Goal: Task Accomplishment & Management: Use online tool/utility

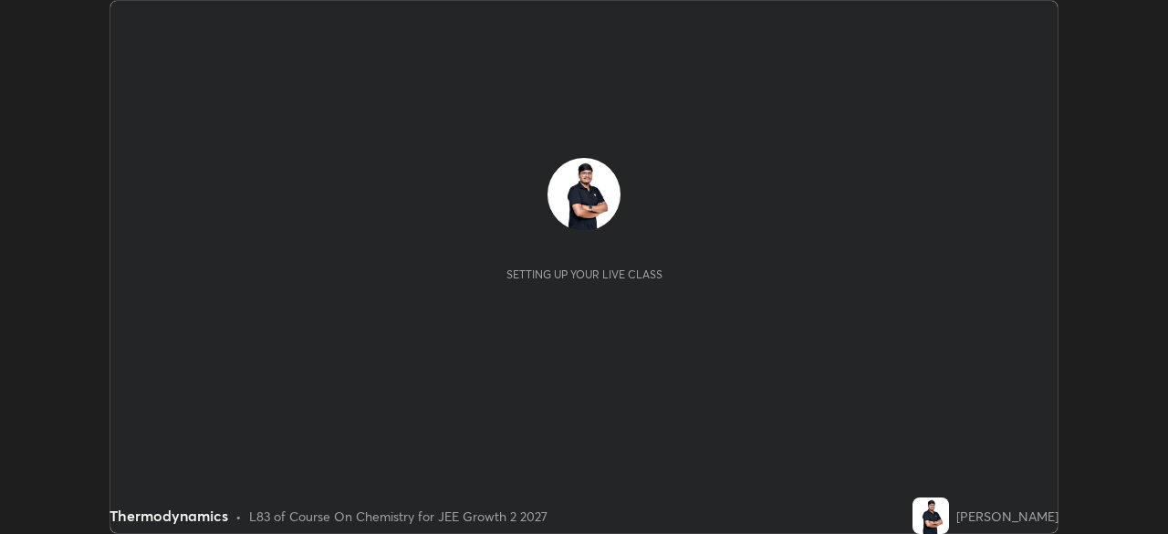
scroll to position [534, 1167]
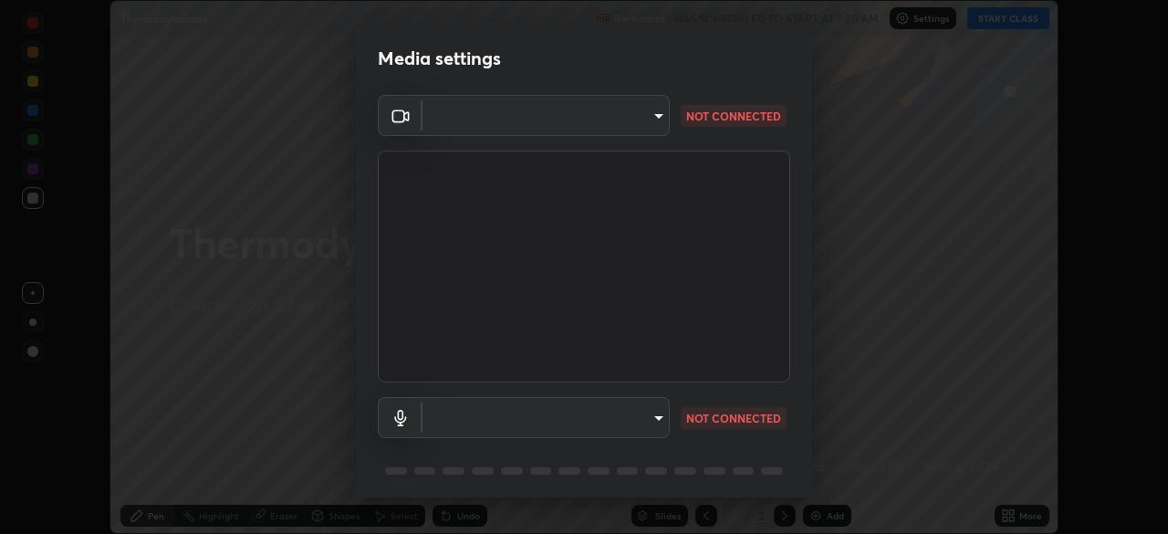
type input "39f420a8f8d33af7ad545f4bd8c914354ee6fe31ce268cb5502dc7cf40be593a"
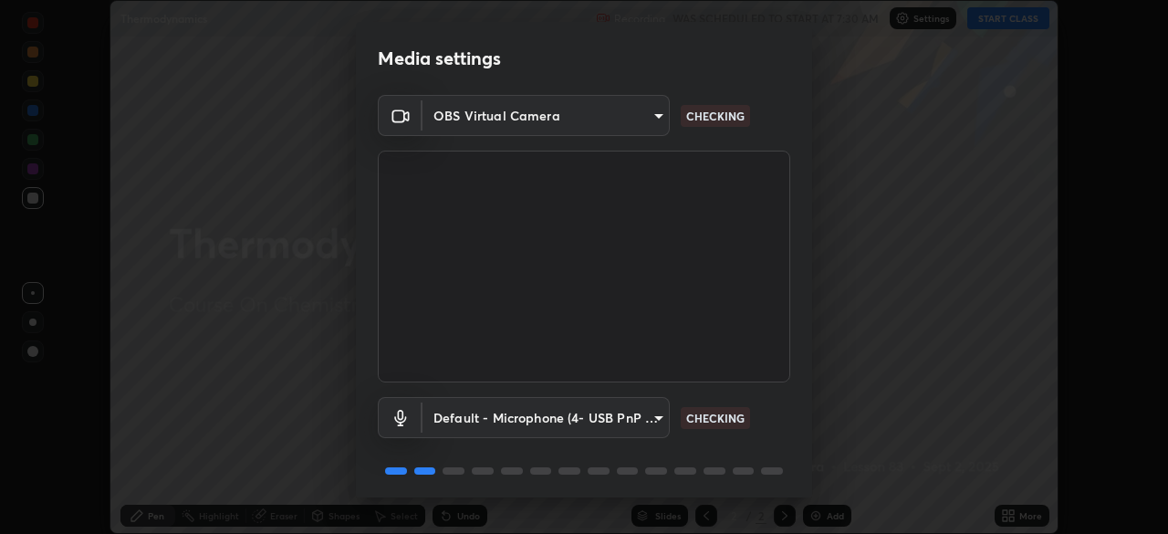
click at [574, 431] on body "Erase all Thermodynamics Recording WAS SCHEDULED TO START AT 7:30 AM Settings S…" at bounding box center [584, 267] width 1168 height 534
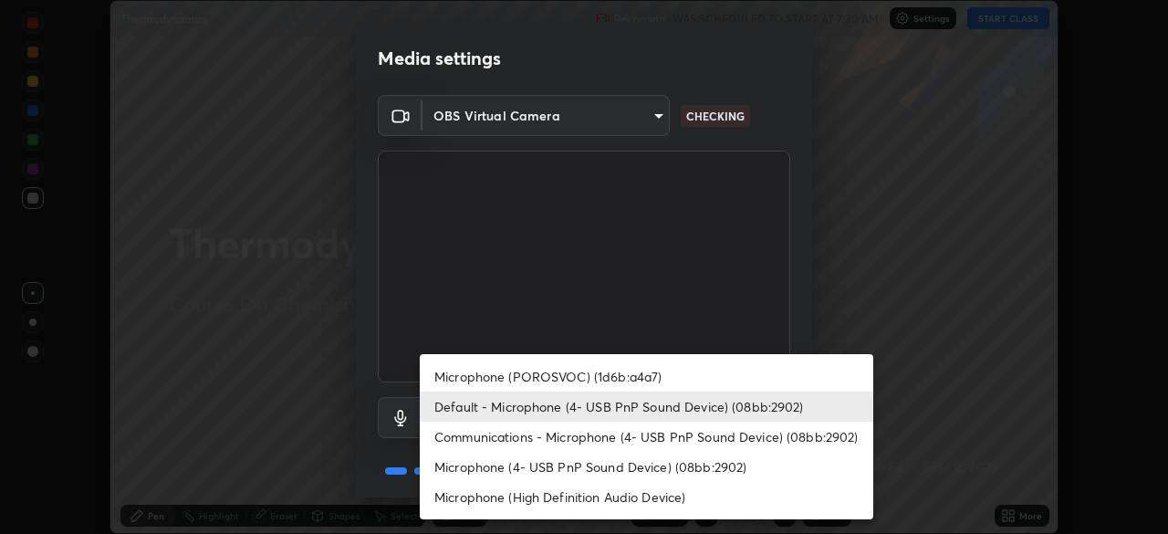
click at [492, 435] on li "Communications - Microphone (4- USB PnP Sound Device) (08bb:2902)" at bounding box center [646, 437] width 453 height 30
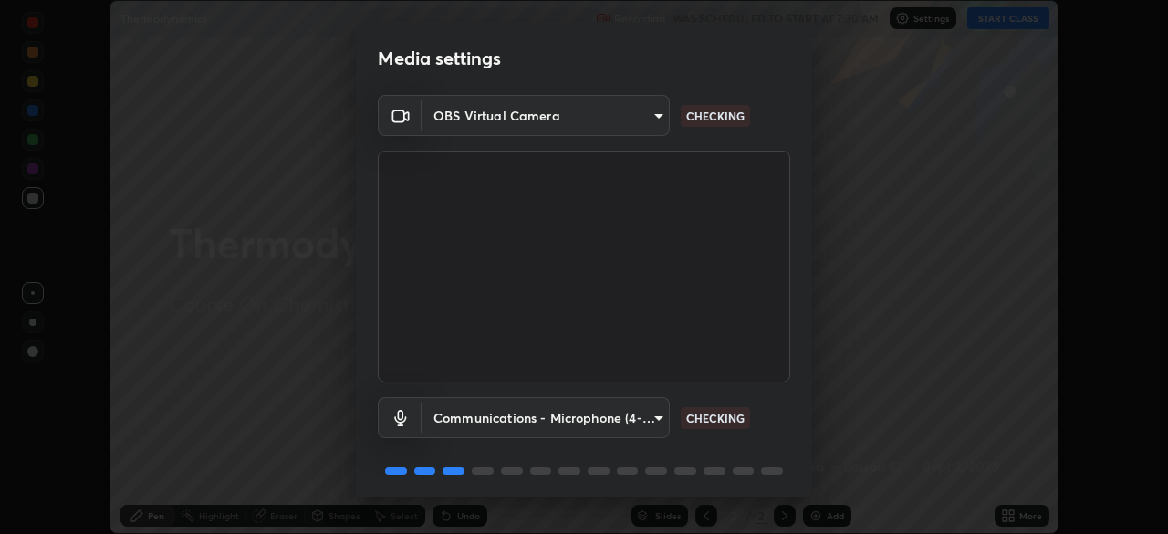
click at [476, 406] on body "Erase all Thermodynamics Recording WAS SCHEDULED TO START AT 7:30 AM Settings S…" at bounding box center [584, 267] width 1168 height 534
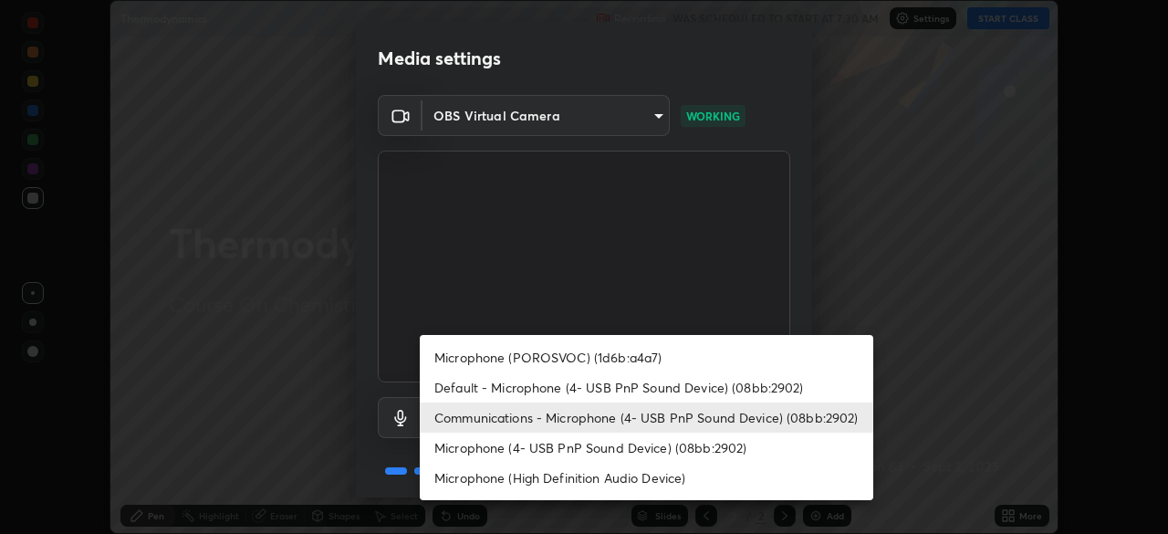
click at [461, 382] on li "Default - Microphone (4- USB PnP Sound Device) (08bb:2902)" at bounding box center [646, 387] width 453 height 30
type input "default"
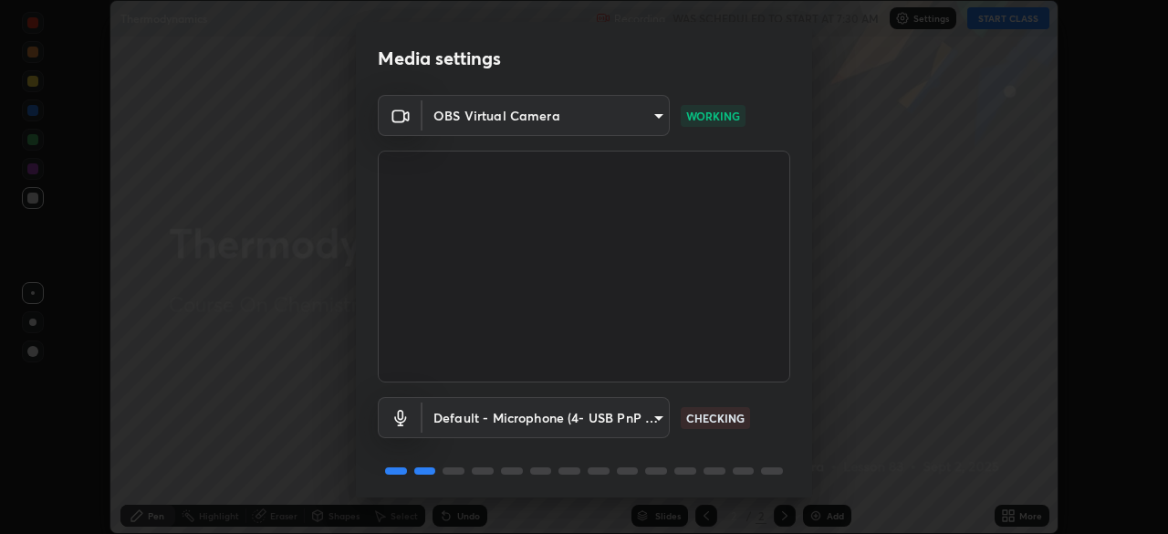
scroll to position [65, 0]
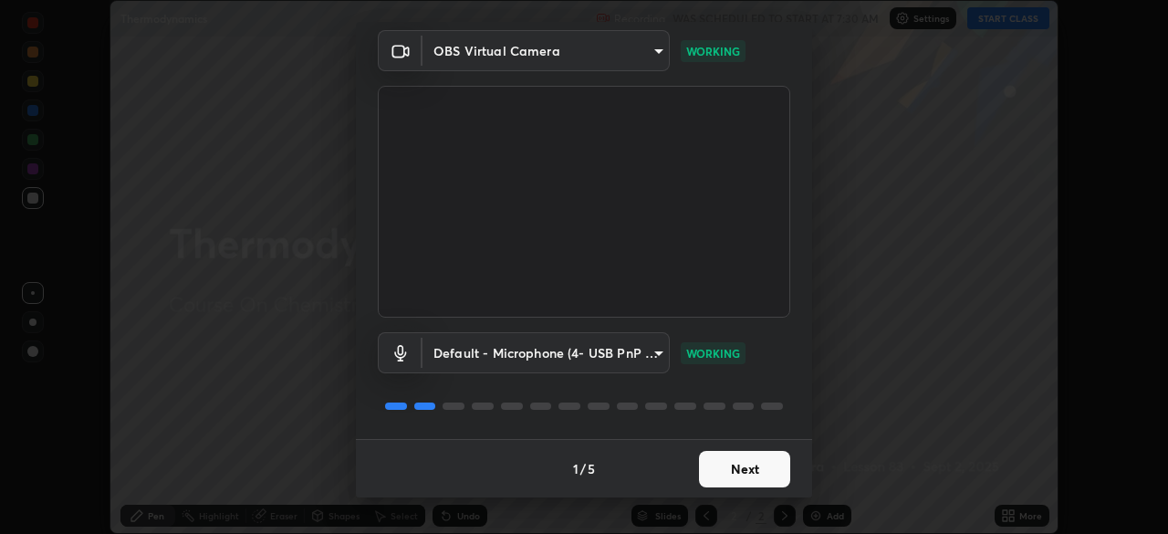
click at [732, 474] on button "Next" at bounding box center [744, 469] width 91 height 36
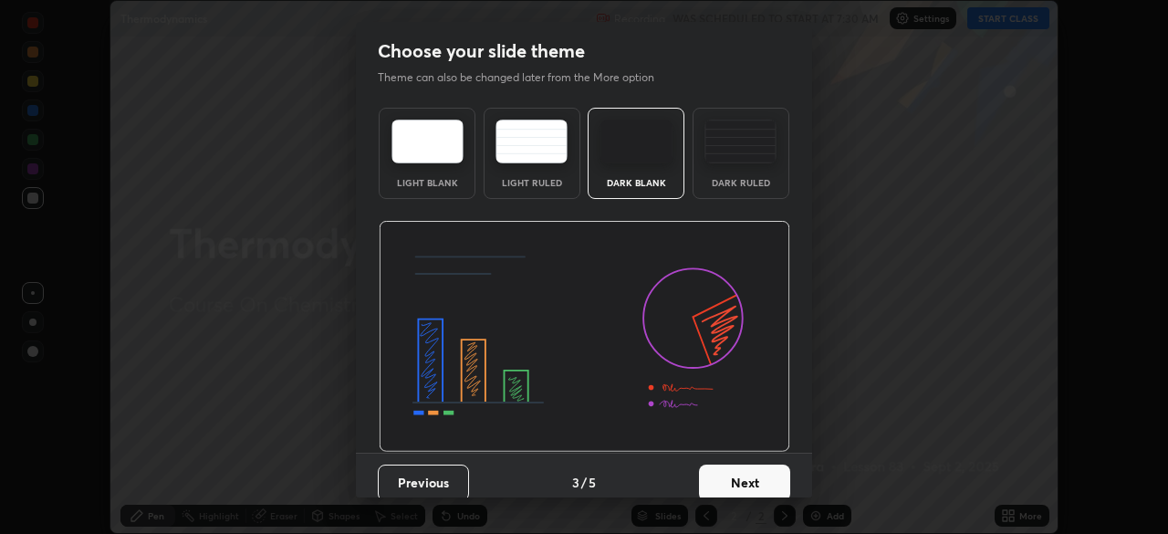
click at [746, 474] on button "Next" at bounding box center [744, 482] width 91 height 36
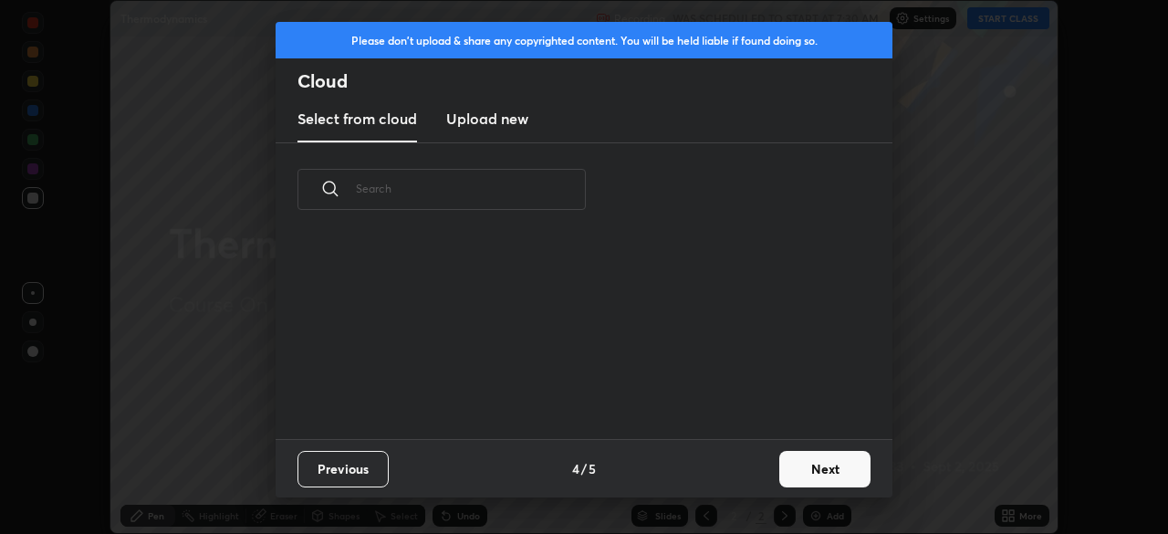
click at [803, 471] on button "Next" at bounding box center [824, 469] width 91 height 36
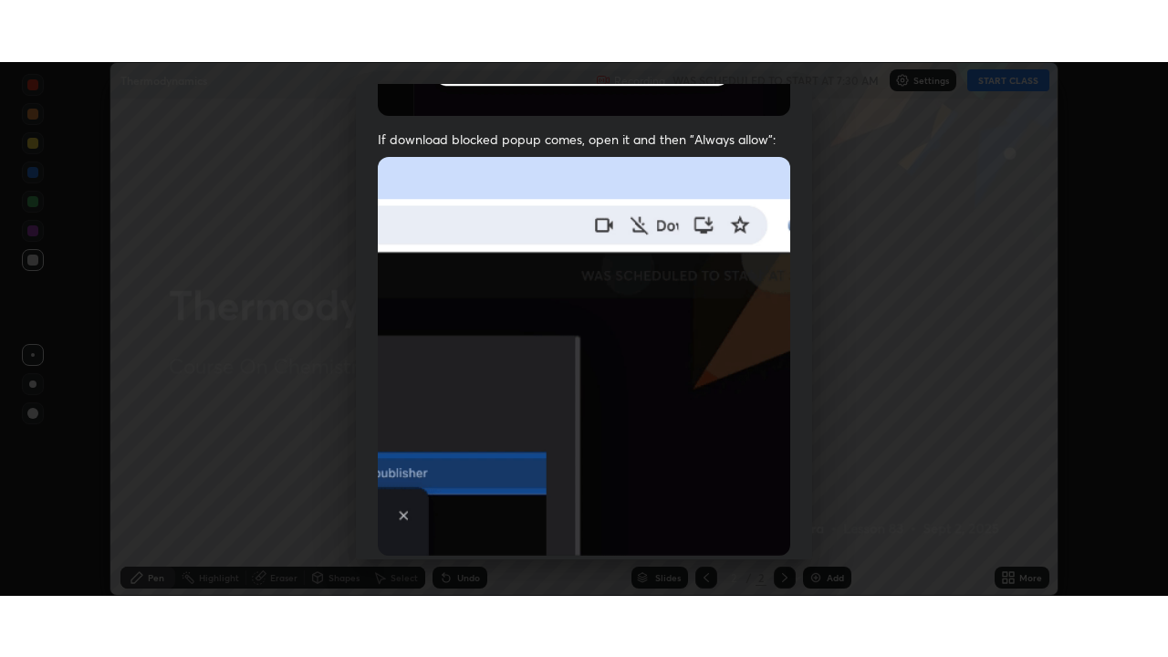
scroll to position [437, 0]
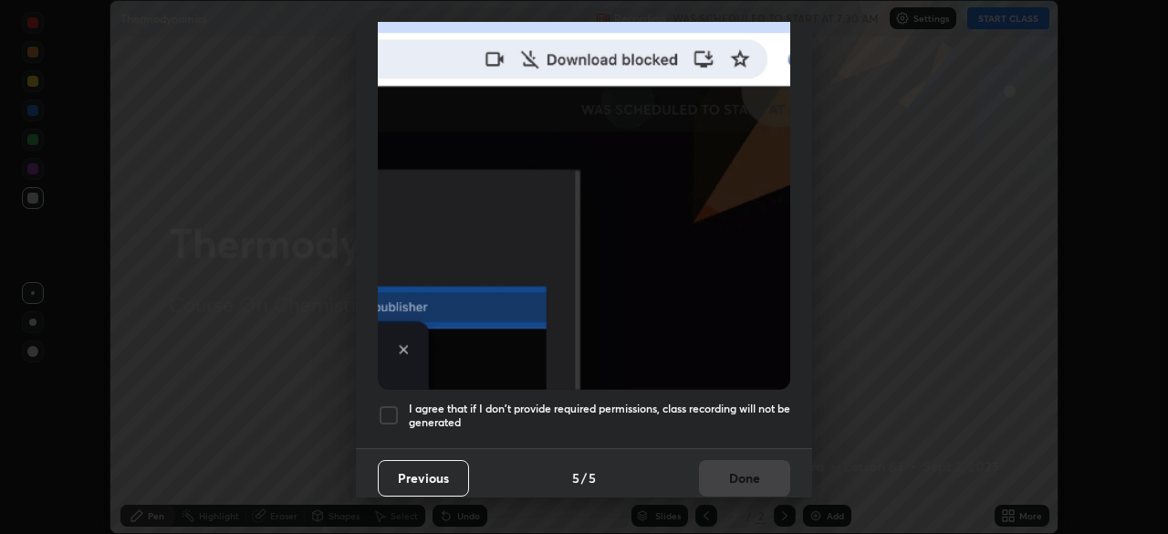
click at [385, 404] on div at bounding box center [389, 415] width 22 height 22
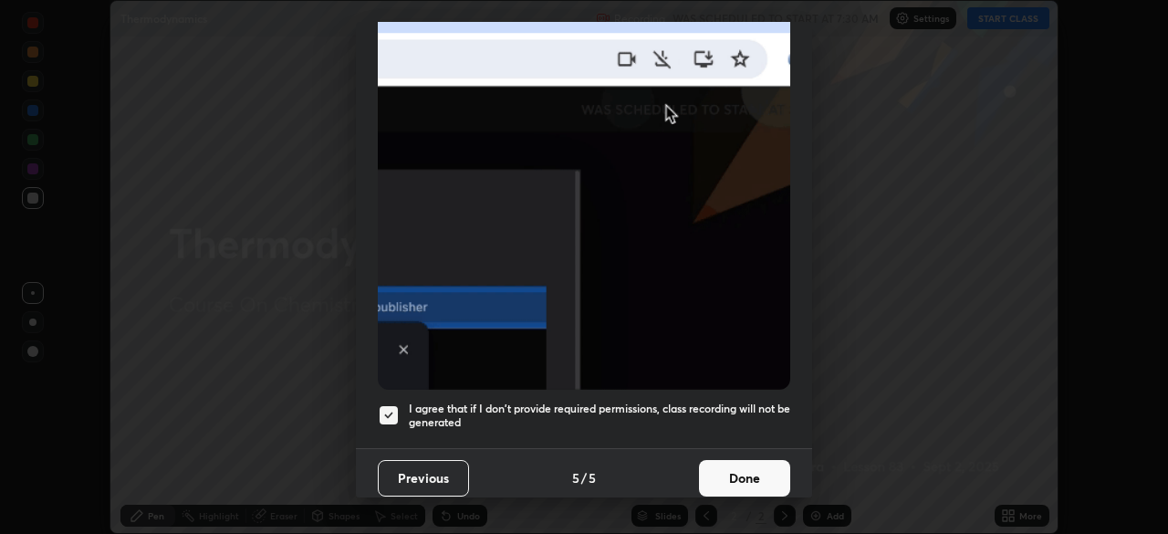
click at [721, 471] on button "Done" at bounding box center [744, 478] width 91 height 36
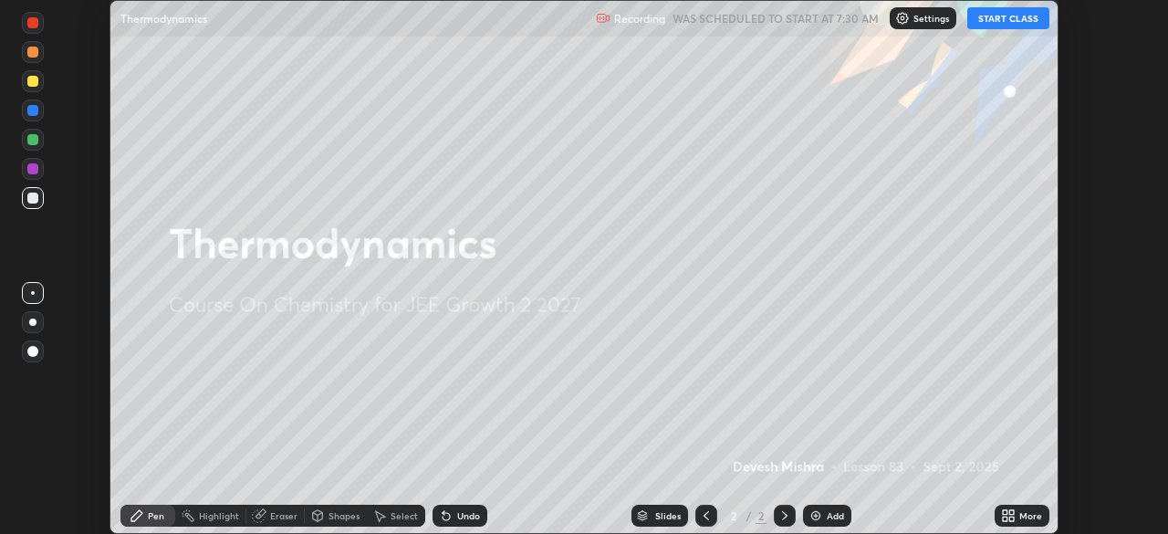
click at [987, 25] on button "START CLASS" at bounding box center [1008, 18] width 82 height 22
click at [1005, 512] on icon at bounding box center [1005, 512] width 5 height 5
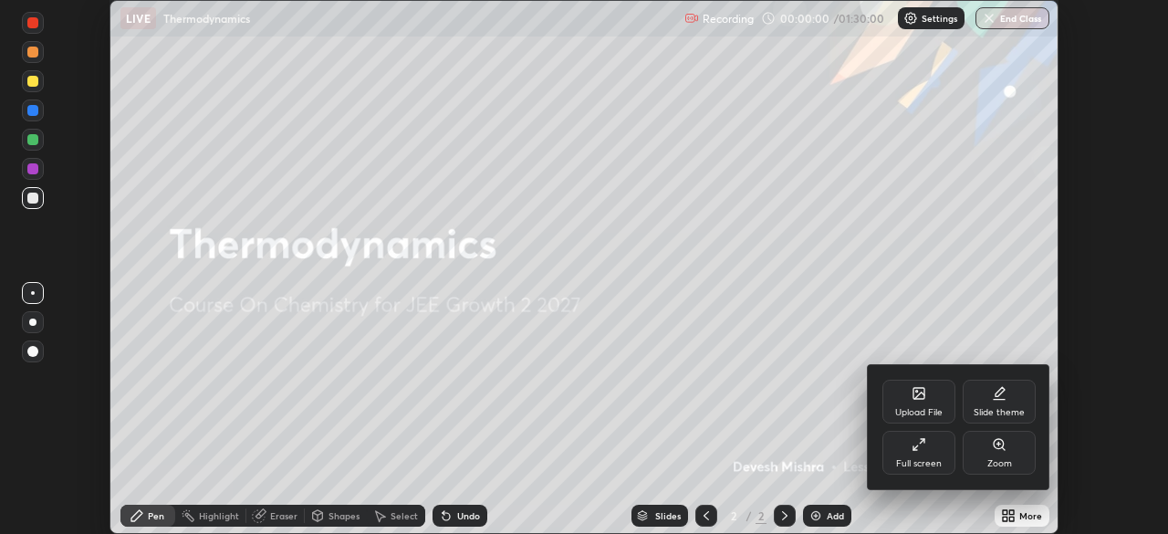
click at [907, 465] on div "Full screen" at bounding box center [919, 463] width 46 height 9
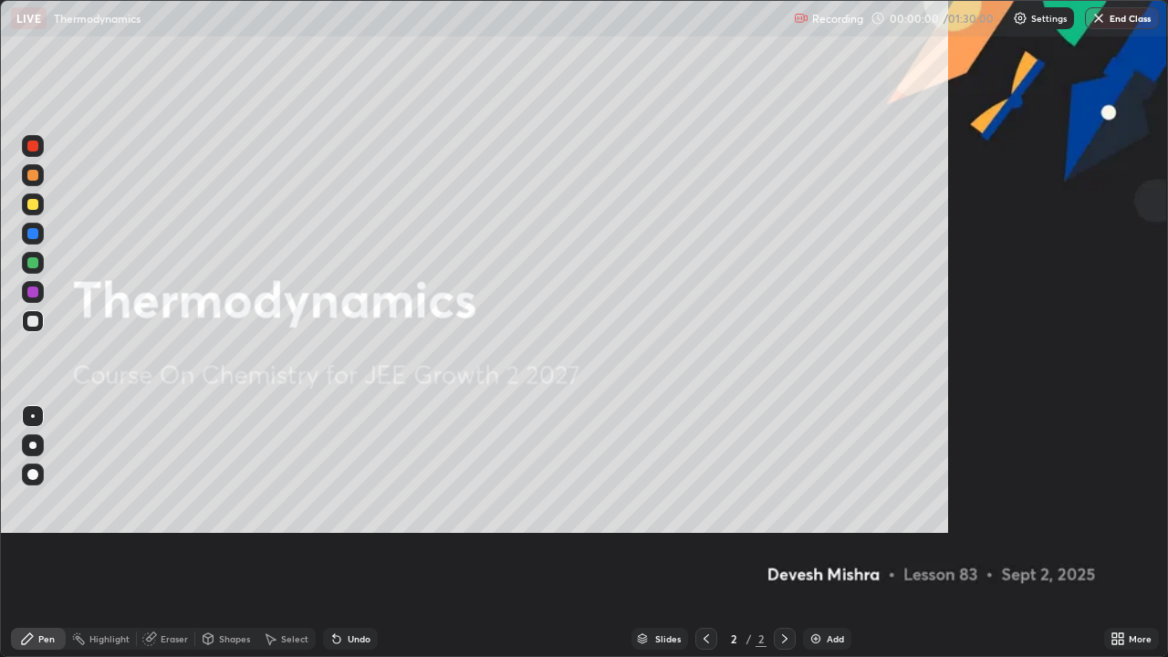
scroll to position [657, 1168]
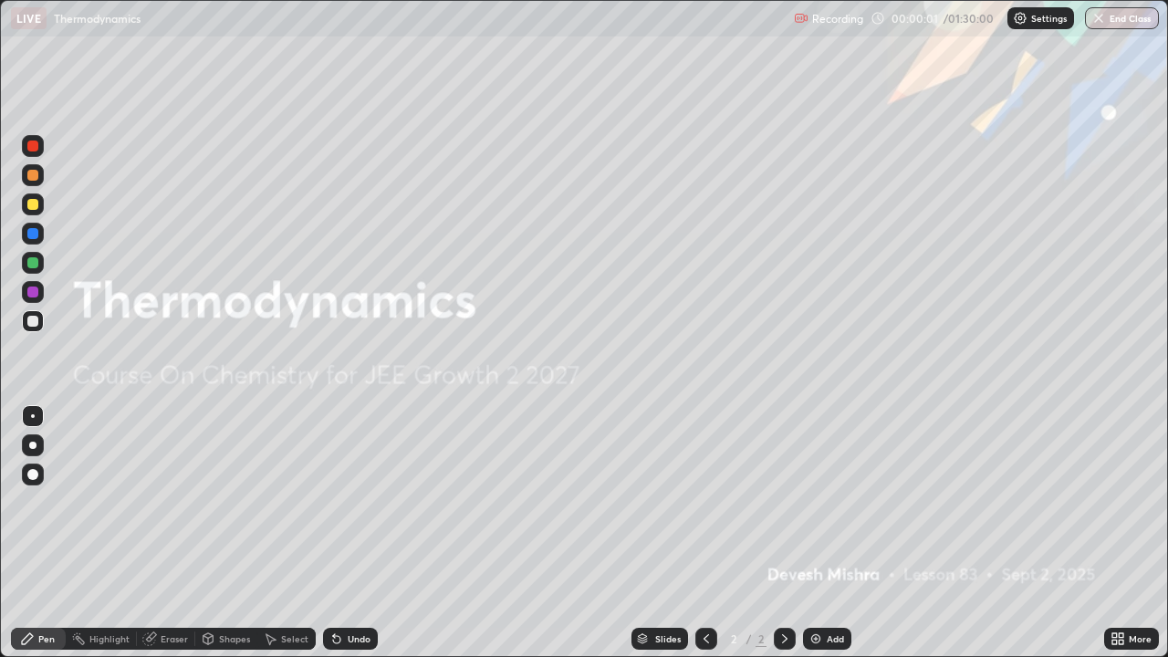
click at [810, 533] on img at bounding box center [815, 638] width 15 height 15
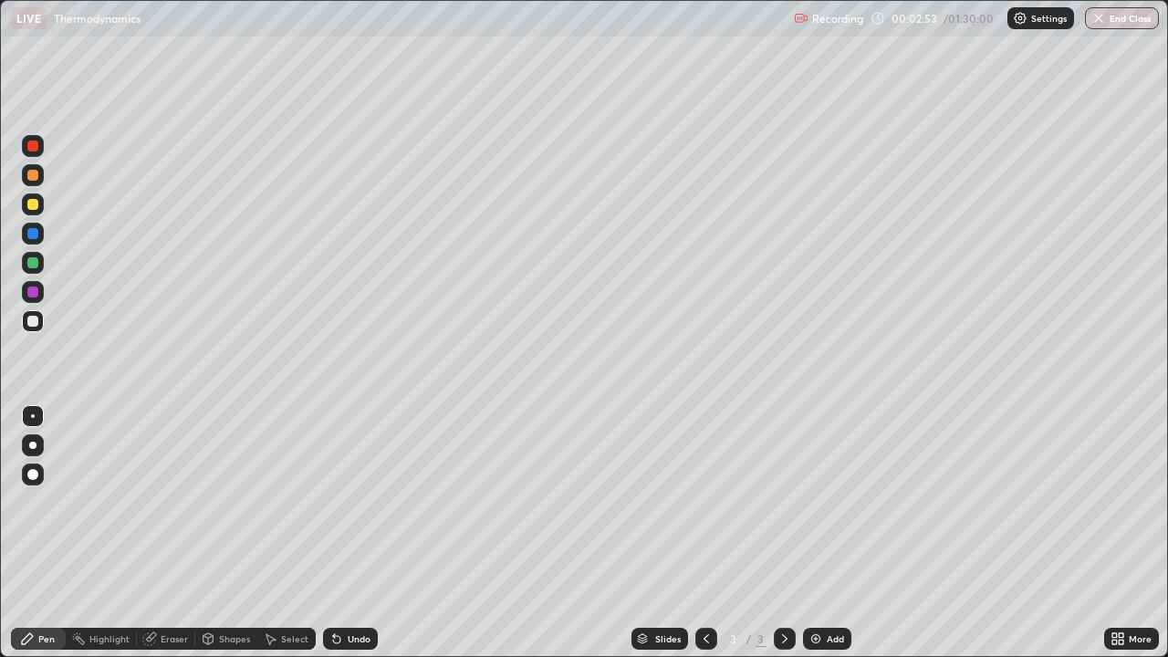
click at [31, 289] on div at bounding box center [32, 291] width 11 height 11
click at [31, 204] on div at bounding box center [32, 204] width 11 height 11
click at [36, 262] on div at bounding box center [32, 262] width 11 height 11
click at [31, 232] on div at bounding box center [32, 233] width 11 height 11
click at [35, 209] on div at bounding box center [32, 204] width 11 height 11
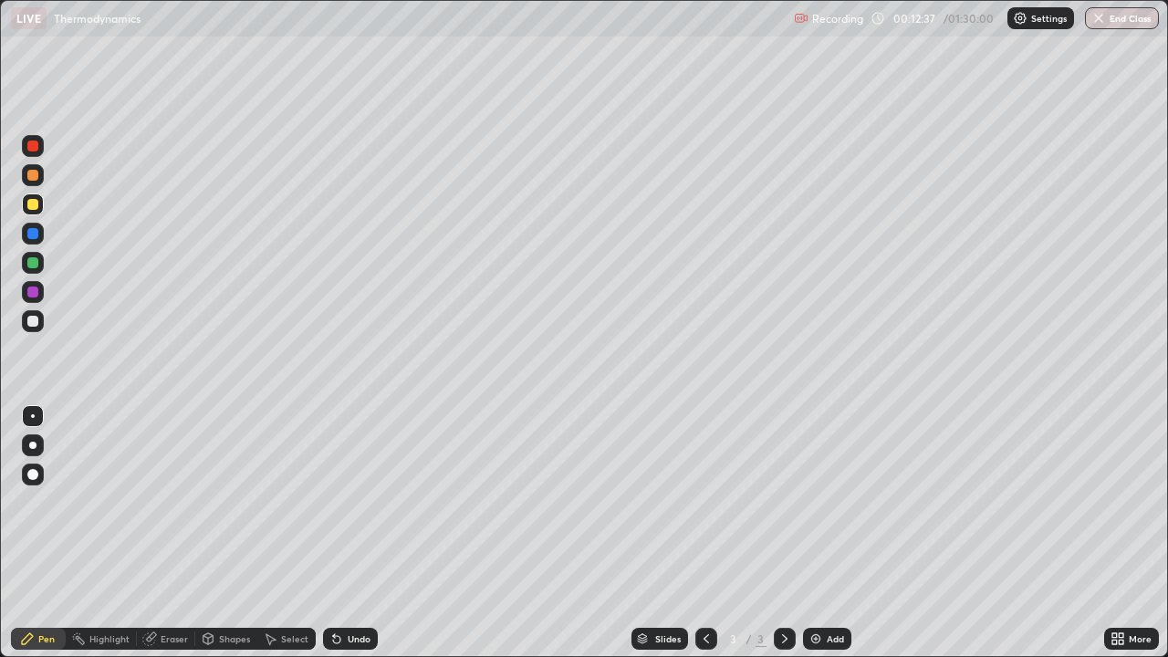
click at [33, 292] on div at bounding box center [32, 291] width 11 height 11
click at [31, 262] on div at bounding box center [32, 262] width 11 height 11
click at [808, 533] on img at bounding box center [815, 638] width 15 height 15
click at [32, 323] on div at bounding box center [32, 321] width 11 height 11
click at [34, 262] on div at bounding box center [32, 262] width 11 height 11
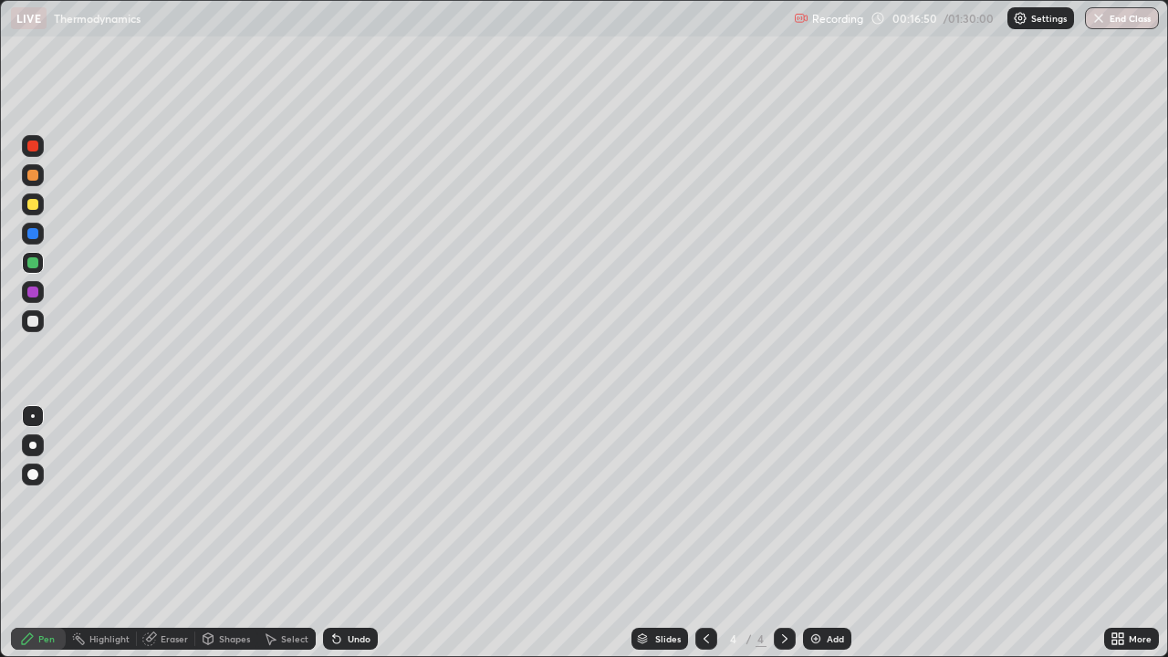
click at [812, 533] on img at bounding box center [815, 638] width 15 height 15
click at [30, 322] on div at bounding box center [32, 321] width 11 height 11
click at [29, 234] on div at bounding box center [32, 233] width 11 height 11
click at [817, 533] on img at bounding box center [815, 638] width 15 height 15
click at [34, 324] on div at bounding box center [32, 321] width 11 height 11
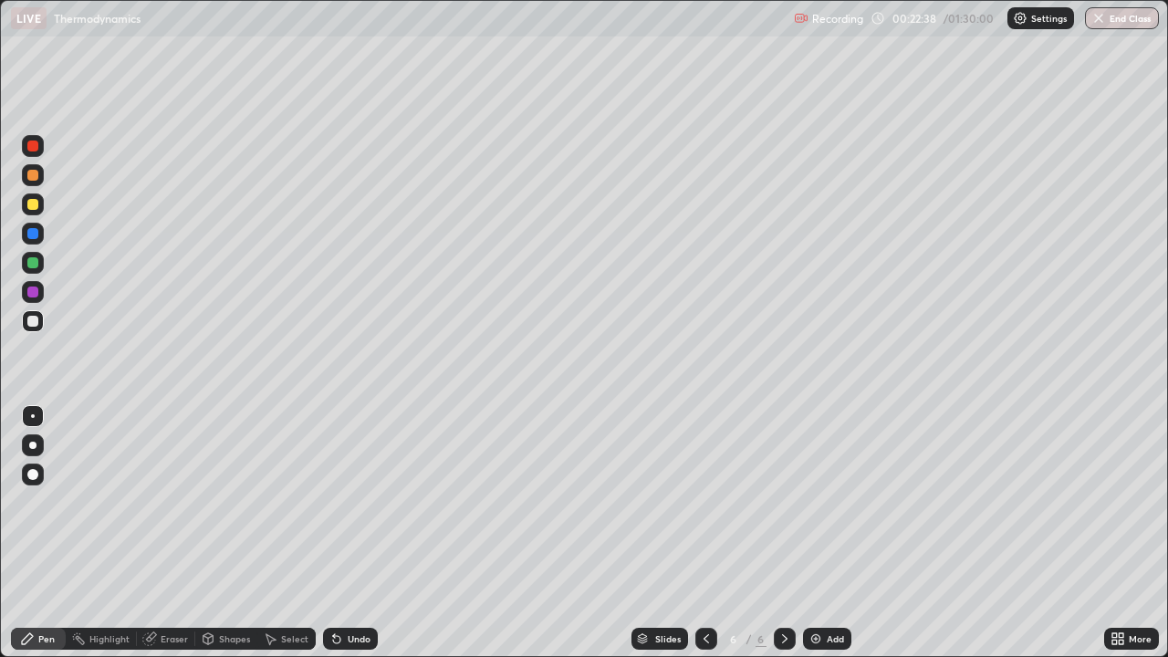
click at [31, 262] on div at bounding box center [32, 262] width 11 height 11
click at [29, 233] on div at bounding box center [32, 233] width 11 height 11
click at [36, 205] on div at bounding box center [32, 204] width 11 height 11
click at [709, 533] on icon at bounding box center [706, 638] width 15 height 15
click at [779, 533] on icon at bounding box center [784, 638] width 15 height 15
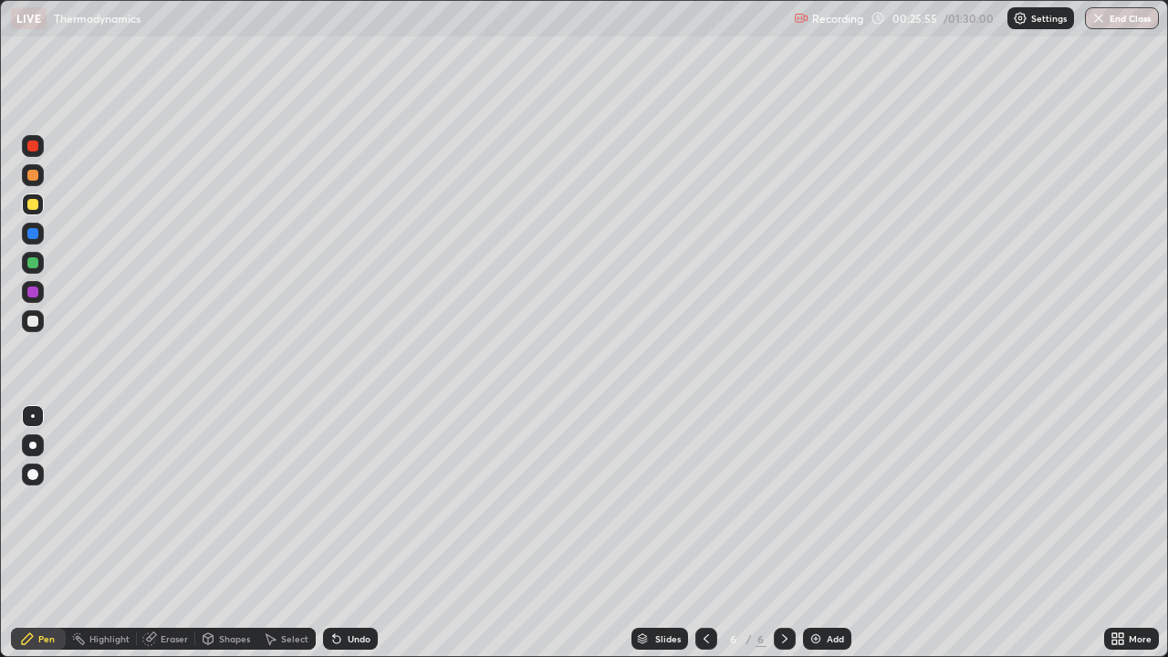
click at [28, 265] on div at bounding box center [32, 262] width 11 height 11
click at [31, 149] on div at bounding box center [32, 146] width 11 height 11
click at [35, 262] on div at bounding box center [32, 262] width 11 height 11
click at [32, 292] on div at bounding box center [32, 291] width 11 height 11
click at [704, 533] on icon at bounding box center [706, 638] width 15 height 15
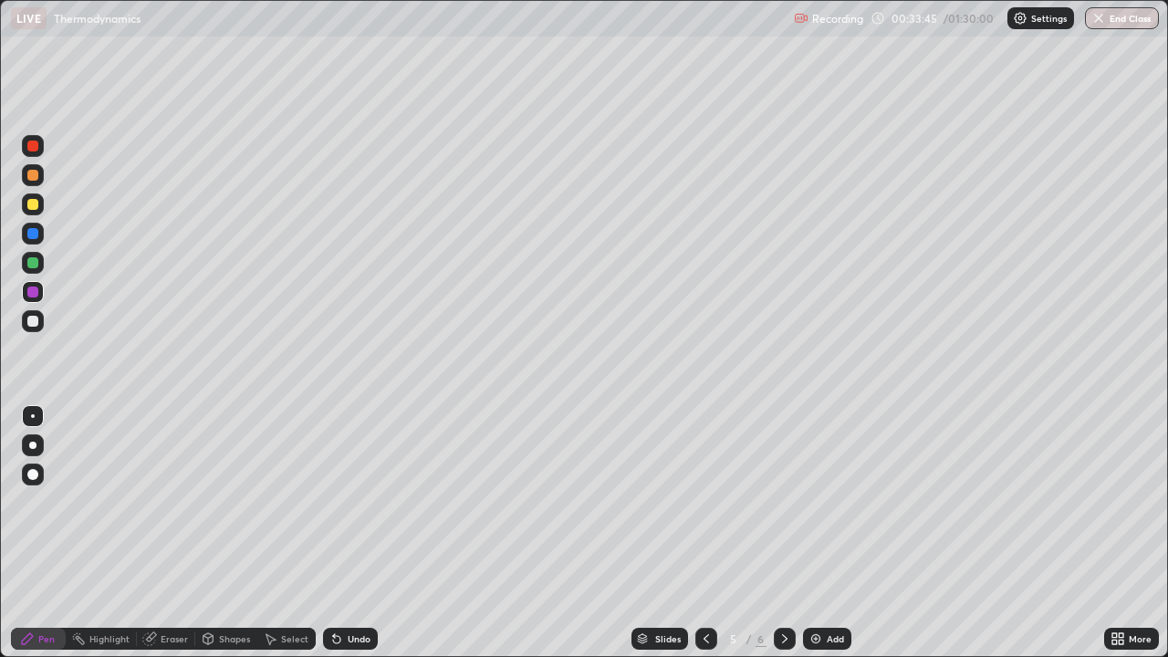
click at [27, 264] on div at bounding box center [32, 262] width 11 height 11
click at [32, 237] on div at bounding box center [32, 233] width 11 height 11
click at [35, 150] on div at bounding box center [32, 146] width 11 height 11
click at [276, 533] on icon at bounding box center [270, 638] width 15 height 15
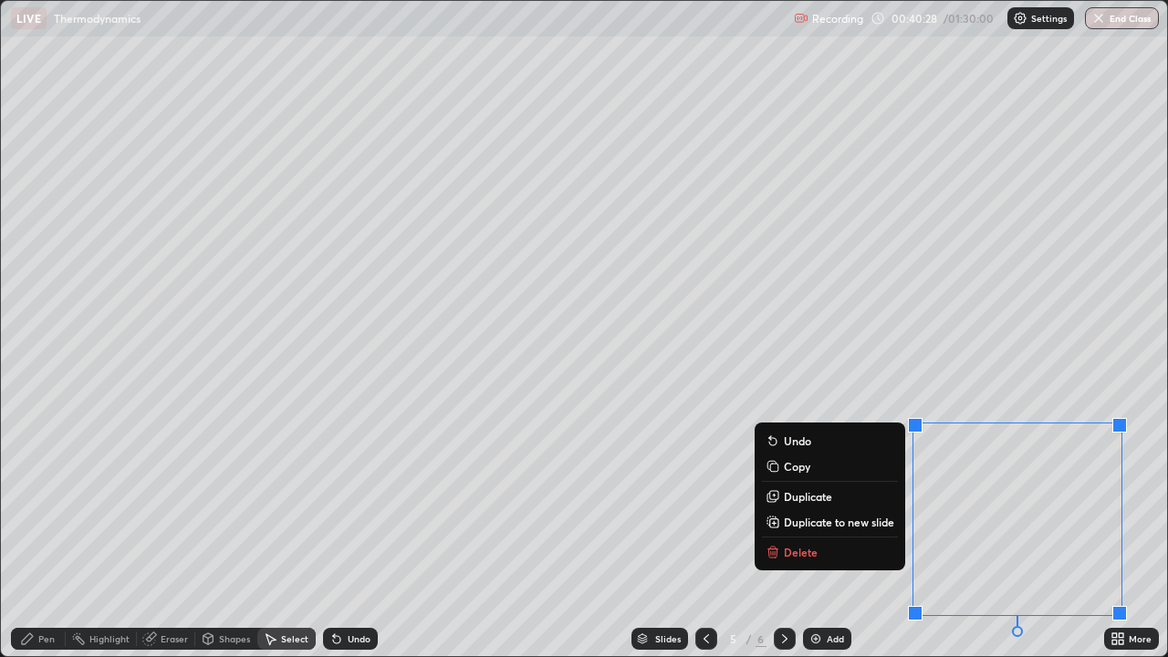
click at [789, 518] on p "Duplicate to new slide" at bounding box center [839, 522] width 110 height 15
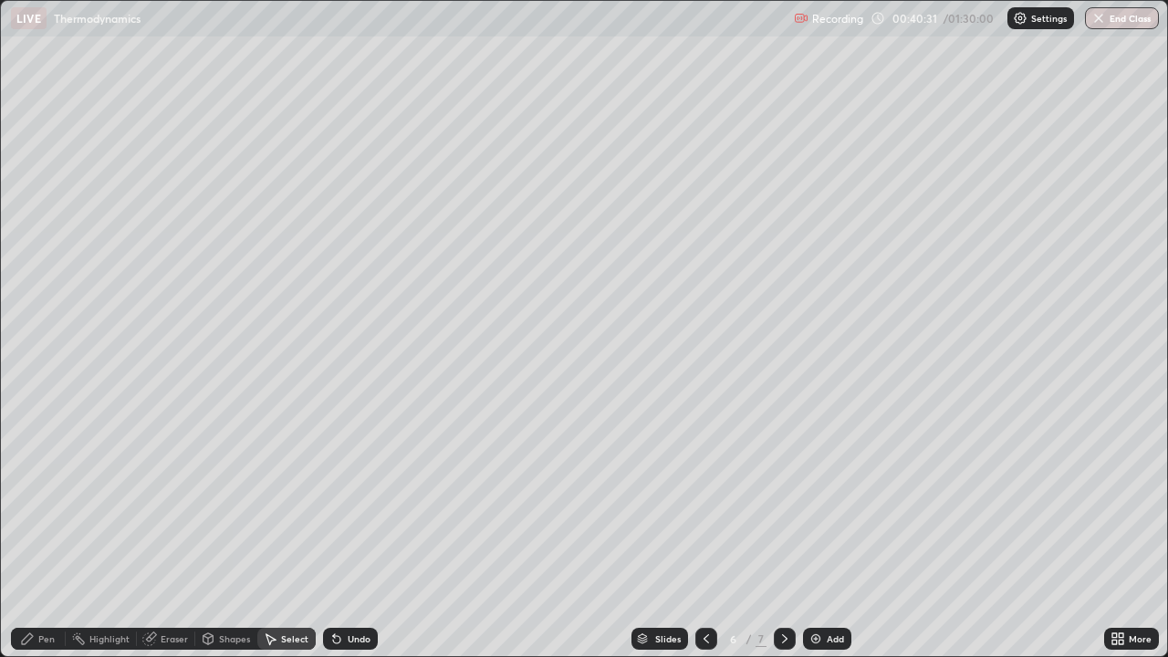
click at [29, 533] on icon at bounding box center [27, 638] width 11 height 11
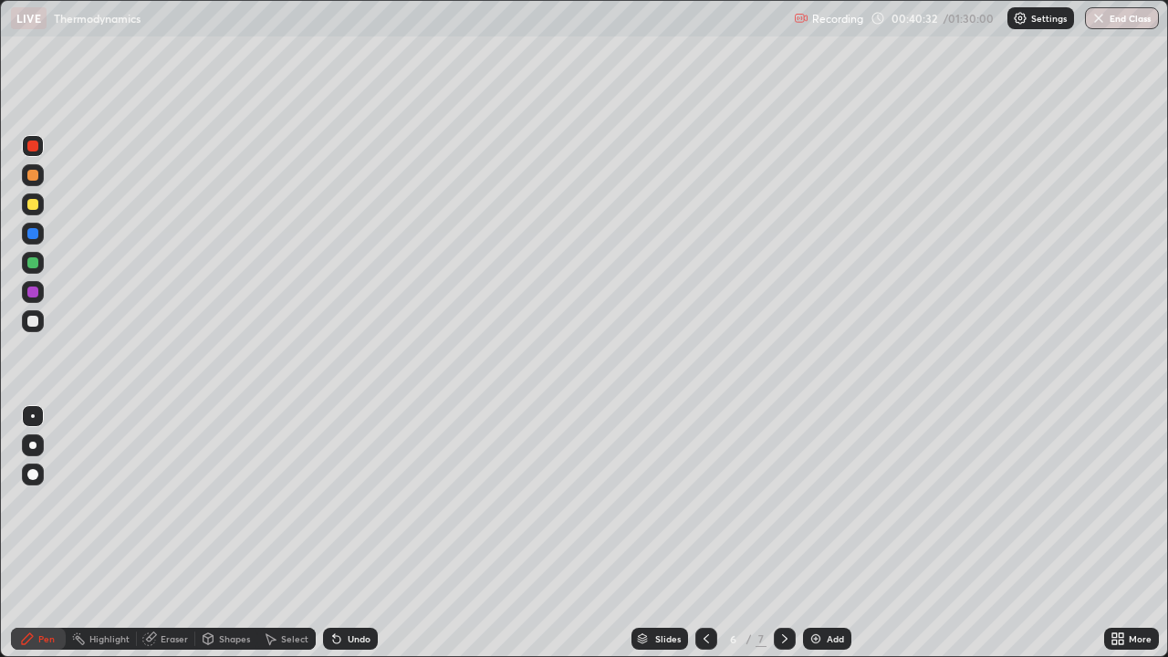
click at [35, 297] on div at bounding box center [32, 291] width 11 height 11
click at [33, 148] on div at bounding box center [32, 146] width 11 height 11
click at [333, 533] on icon at bounding box center [334, 635] width 2 height 2
click at [35, 205] on div at bounding box center [32, 204] width 11 height 11
click at [335, 533] on icon at bounding box center [336, 638] width 15 height 15
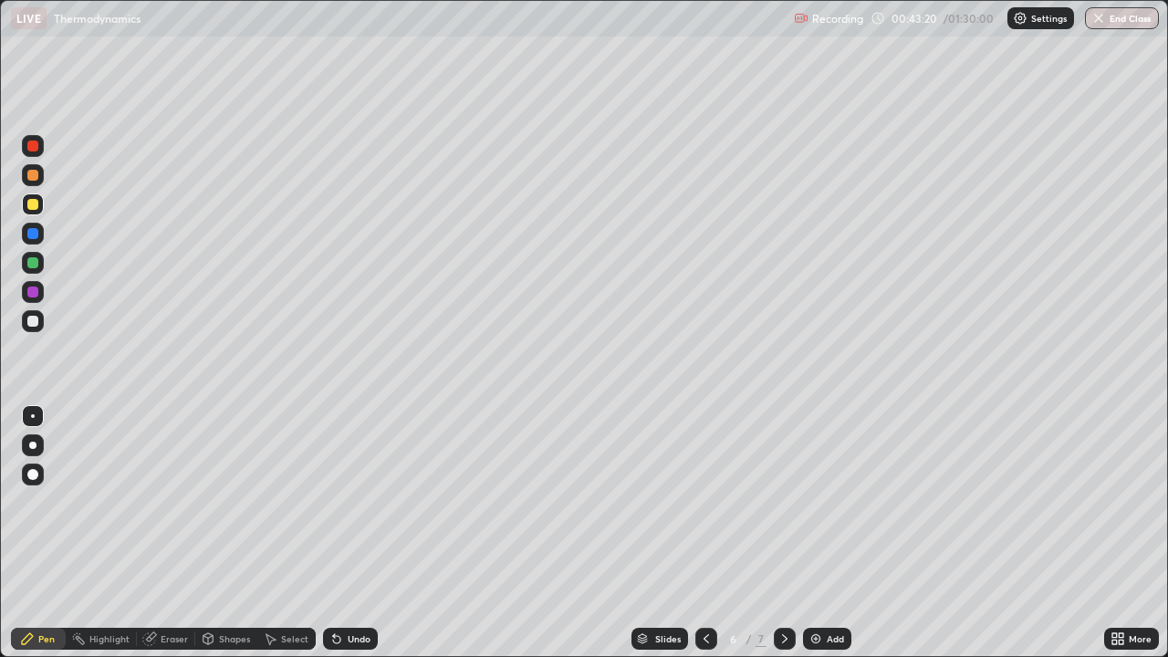
click at [28, 266] on div at bounding box center [32, 262] width 11 height 11
click at [158, 533] on div "Eraser" at bounding box center [166, 639] width 58 height 22
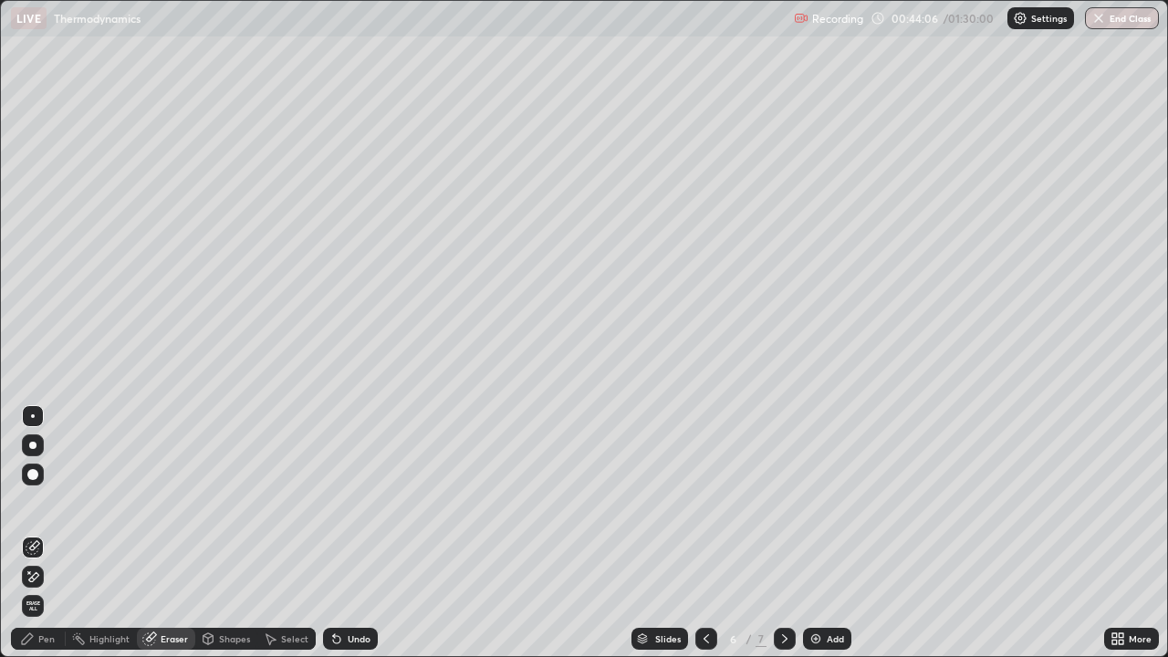
click at [35, 533] on icon at bounding box center [33, 577] width 15 height 16
click at [39, 533] on div "Pen" at bounding box center [46, 638] width 16 height 9
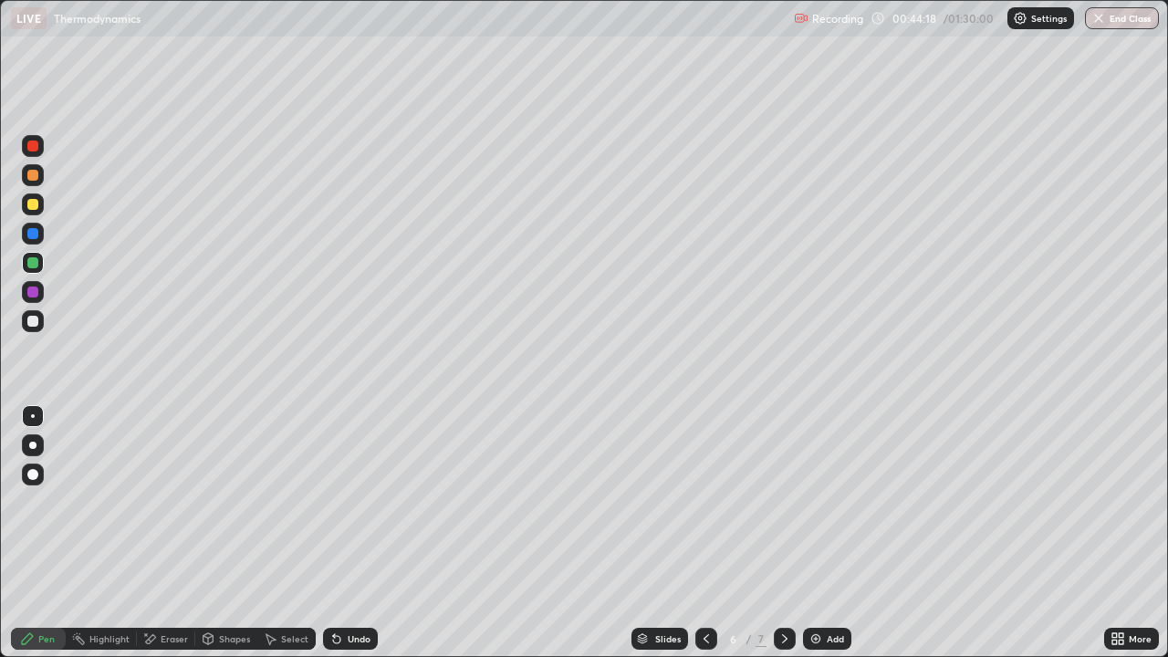
click at [32, 209] on div at bounding box center [32, 204] width 11 height 11
click at [31, 290] on div at bounding box center [32, 291] width 11 height 11
click at [814, 533] on img at bounding box center [815, 638] width 15 height 15
click at [35, 237] on div at bounding box center [32, 233] width 11 height 11
click at [36, 320] on div at bounding box center [32, 321] width 11 height 11
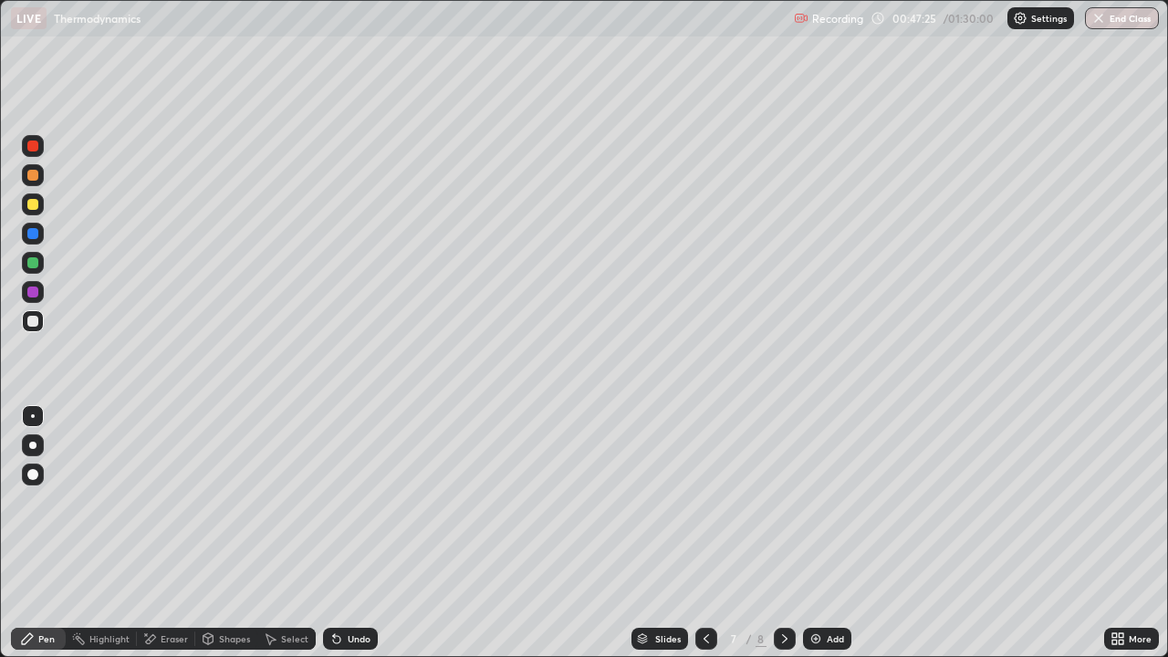
click at [33, 293] on div at bounding box center [32, 291] width 11 height 11
click at [36, 146] on div at bounding box center [32, 146] width 11 height 11
click at [33, 206] on div at bounding box center [32, 204] width 11 height 11
click at [33, 288] on div at bounding box center [32, 291] width 11 height 11
click at [35, 263] on div at bounding box center [32, 262] width 11 height 11
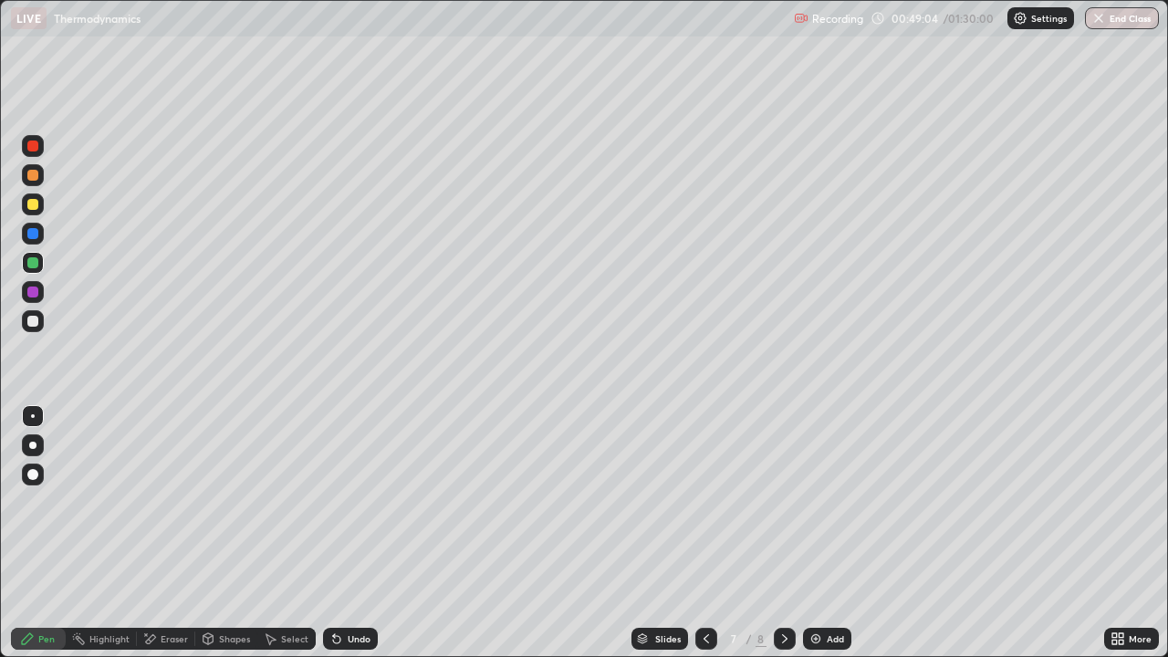
click at [151, 533] on icon at bounding box center [151, 638] width 10 height 9
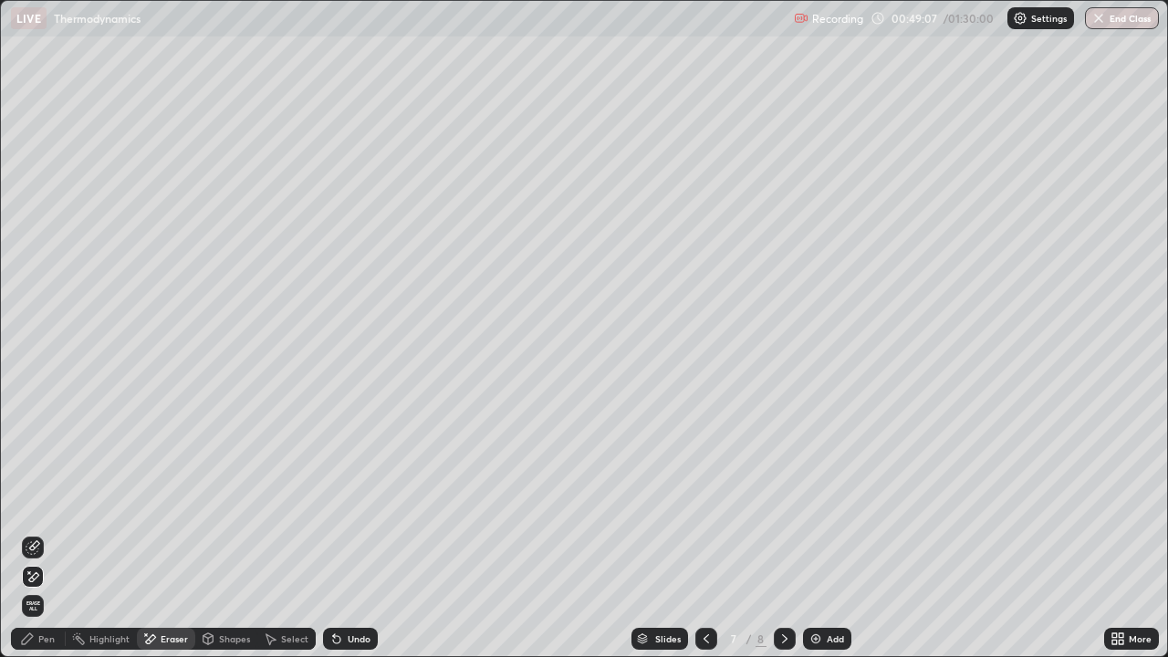
click at [36, 533] on div "Pen" at bounding box center [38, 639] width 55 height 22
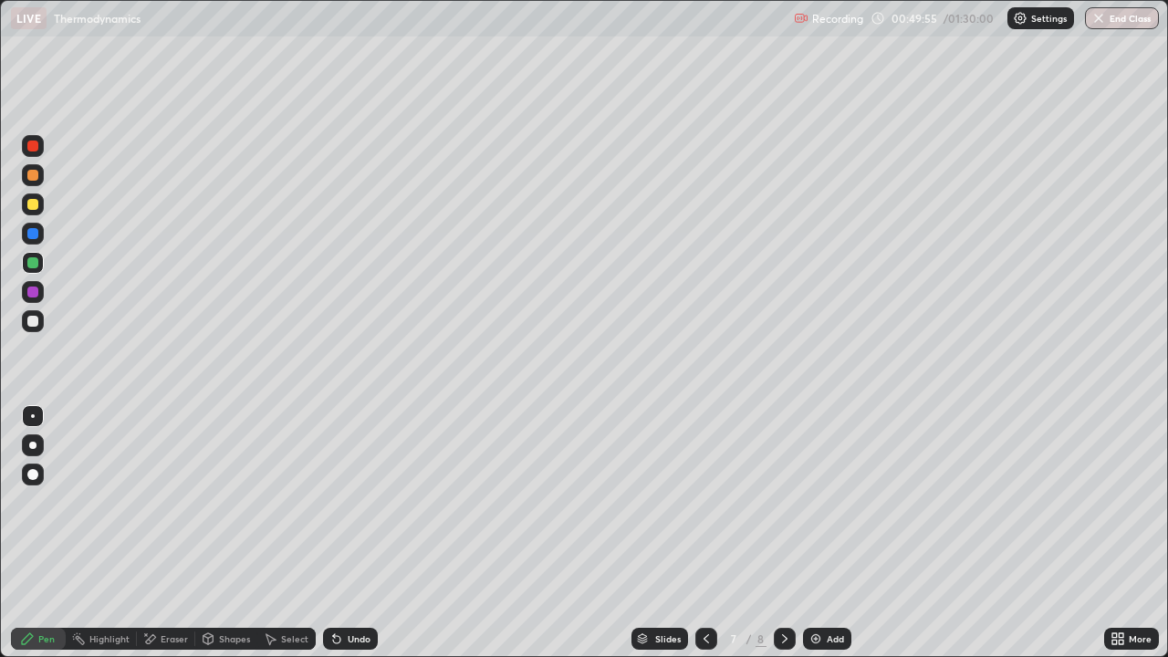
click at [698, 533] on div at bounding box center [706, 639] width 22 height 22
click at [702, 533] on icon at bounding box center [706, 638] width 15 height 15
click at [699, 533] on icon at bounding box center [706, 638] width 15 height 15
click at [703, 533] on icon at bounding box center [706, 638] width 15 height 15
click at [704, 533] on icon at bounding box center [706, 638] width 15 height 15
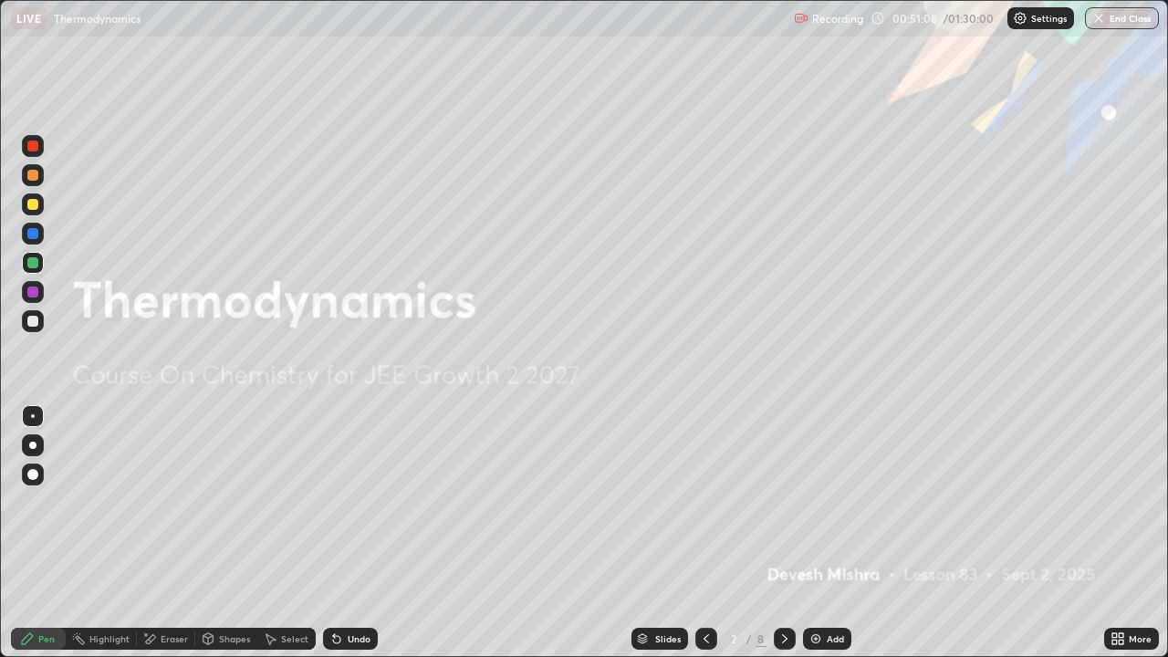
click at [781, 533] on icon at bounding box center [784, 638] width 15 height 15
click at [785, 533] on icon at bounding box center [784, 638] width 15 height 15
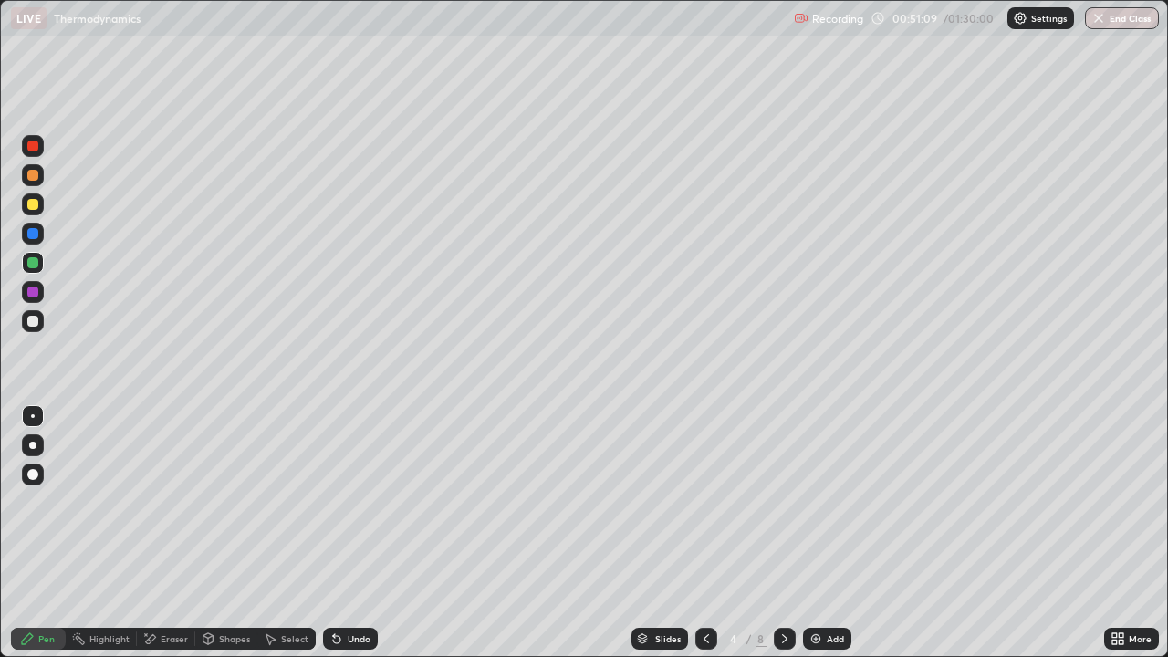
click at [783, 533] on icon at bounding box center [784, 638] width 15 height 15
click at [785, 533] on icon at bounding box center [784, 638] width 15 height 15
click at [784, 533] on div at bounding box center [785, 639] width 22 height 22
click at [782, 533] on icon at bounding box center [784, 638] width 15 height 15
click at [784, 533] on icon at bounding box center [784, 638] width 15 height 15
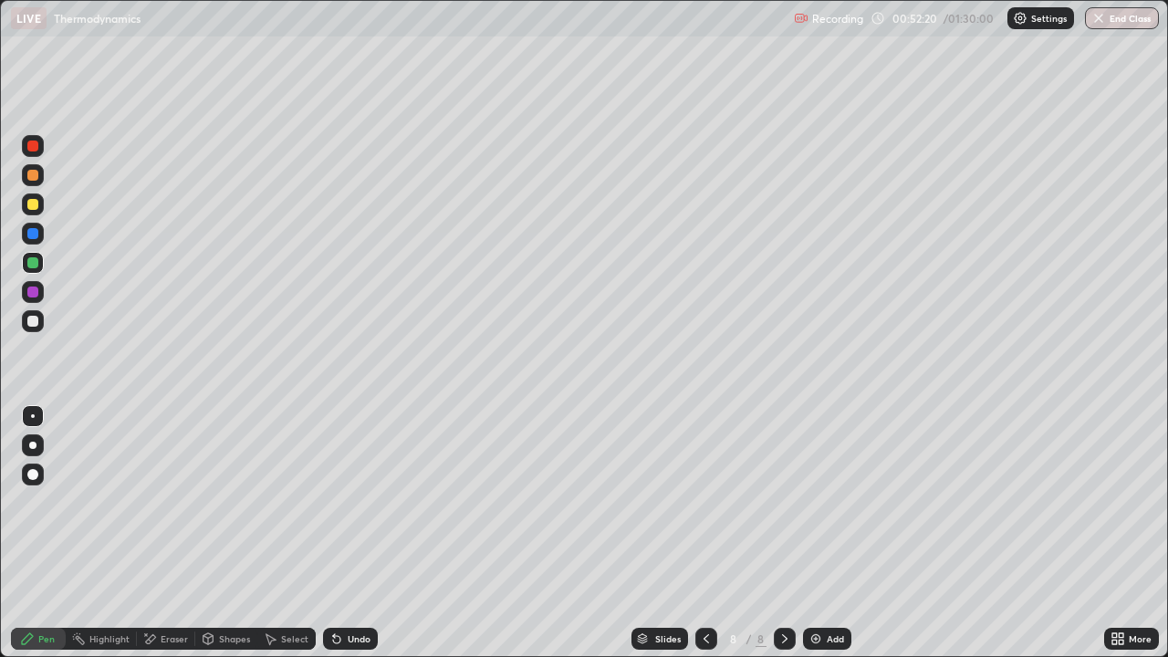
click at [704, 533] on icon at bounding box center [706, 638] width 15 height 15
click at [35, 238] on div at bounding box center [32, 233] width 11 height 11
click at [31, 318] on div at bounding box center [32, 321] width 11 height 11
click at [30, 203] on div at bounding box center [32, 204] width 11 height 11
click at [32, 151] on div at bounding box center [32, 146] width 11 height 11
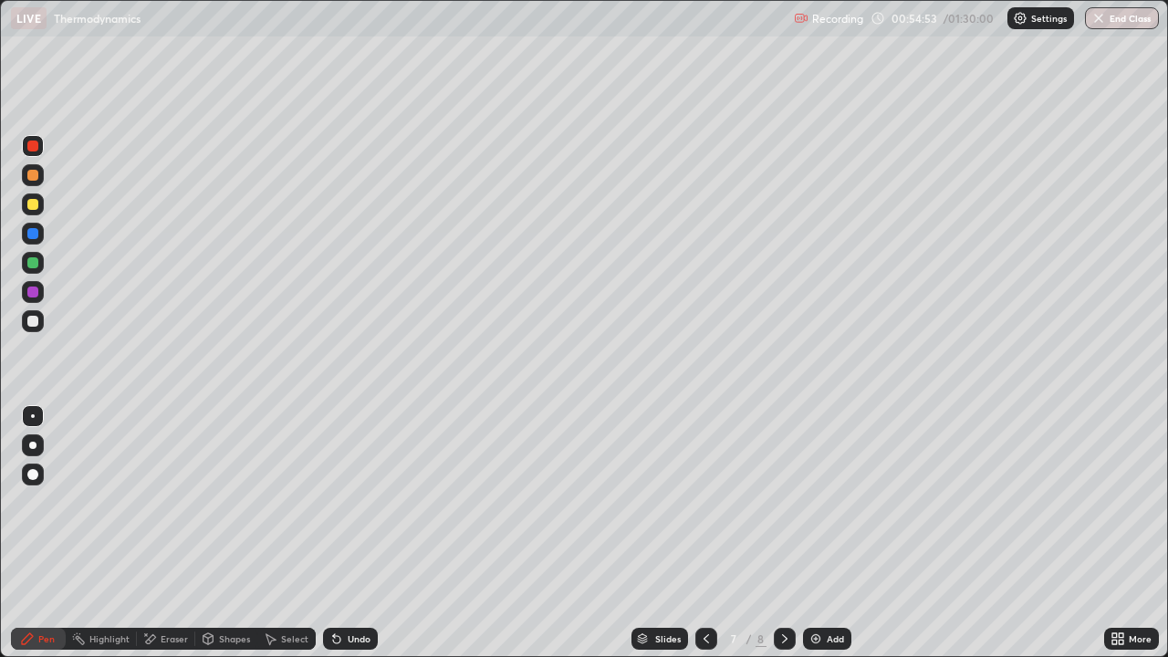
click at [31, 297] on div at bounding box center [32, 291] width 11 height 11
click at [36, 295] on div at bounding box center [32, 291] width 11 height 11
click at [33, 258] on div at bounding box center [32, 262] width 11 height 11
click at [30, 236] on div at bounding box center [32, 233] width 11 height 11
click at [808, 533] on img at bounding box center [815, 638] width 15 height 15
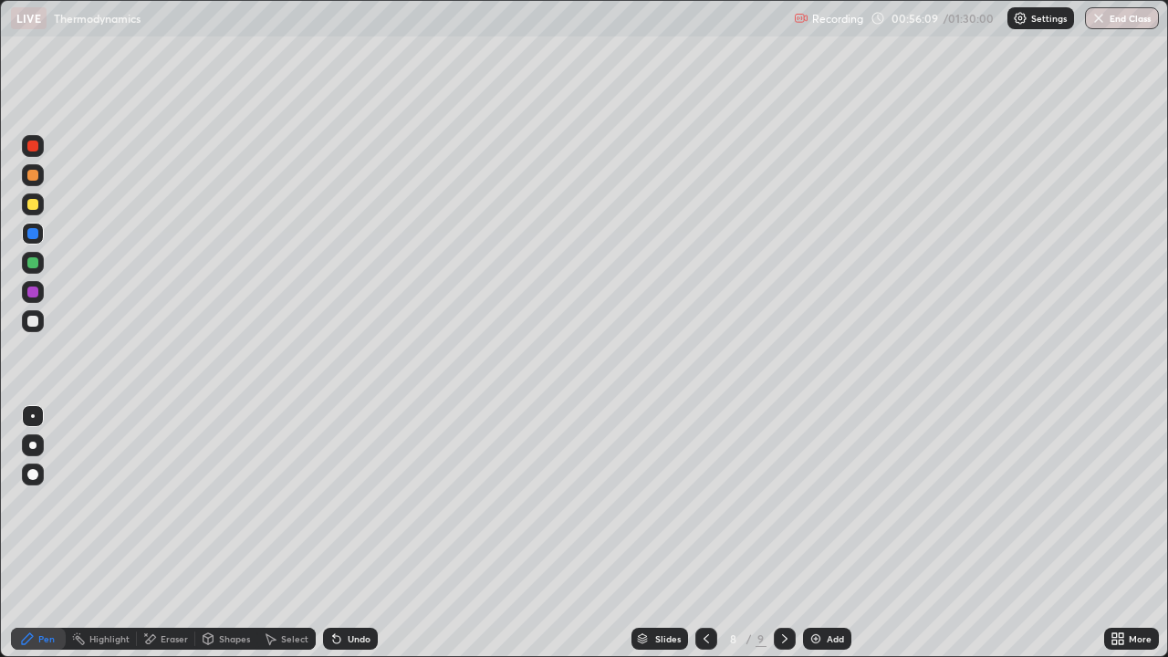
click at [35, 204] on div at bounding box center [32, 204] width 11 height 11
click at [704, 533] on icon at bounding box center [706, 638] width 15 height 15
click at [780, 533] on icon at bounding box center [784, 638] width 15 height 15
click at [808, 533] on img at bounding box center [815, 638] width 15 height 15
click at [30, 318] on div at bounding box center [32, 321] width 11 height 11
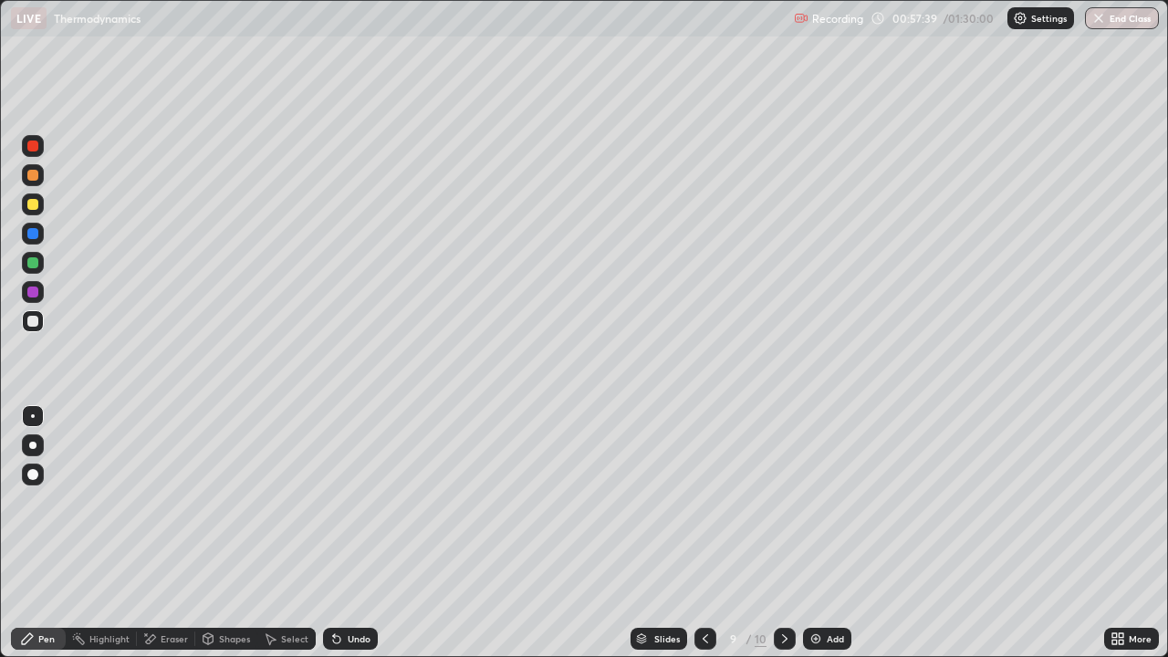
click at [333, 533] on icon at bounding box center [336, 639] width 7 height 7
click at [30, 205] on div at bounding box center [32, 204] width 11 height 11
click at [32, 261] on div at bounding box center [32, 262] width 11 height 11
click at [34, 234] on div at bounding box center [32, 233] width 11 height 11
click at [333, 533] on icon at bounding box center [336, 639] width 7 height 7
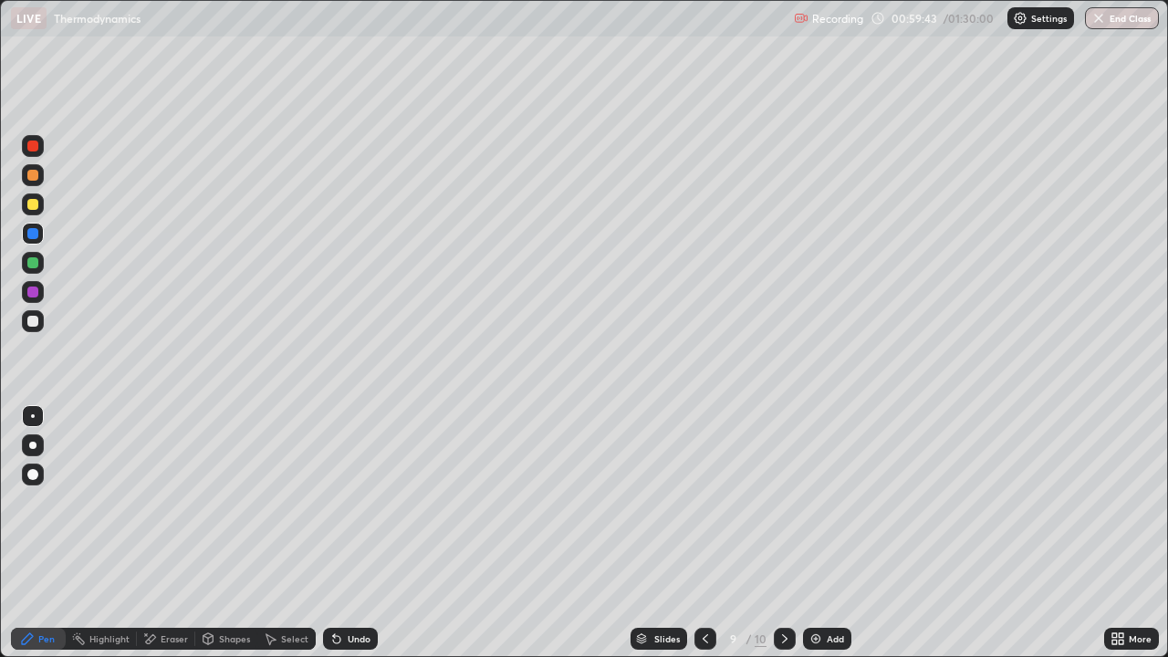
click at [333, 533] on icon at bounding box center [336, 639] width 7 height 7
click at [334, 533] on icon at bounding box center [336, 639] width 7 height 7
click at [333, 533] on icon at bounding box center [336, 639] width 7 height 7
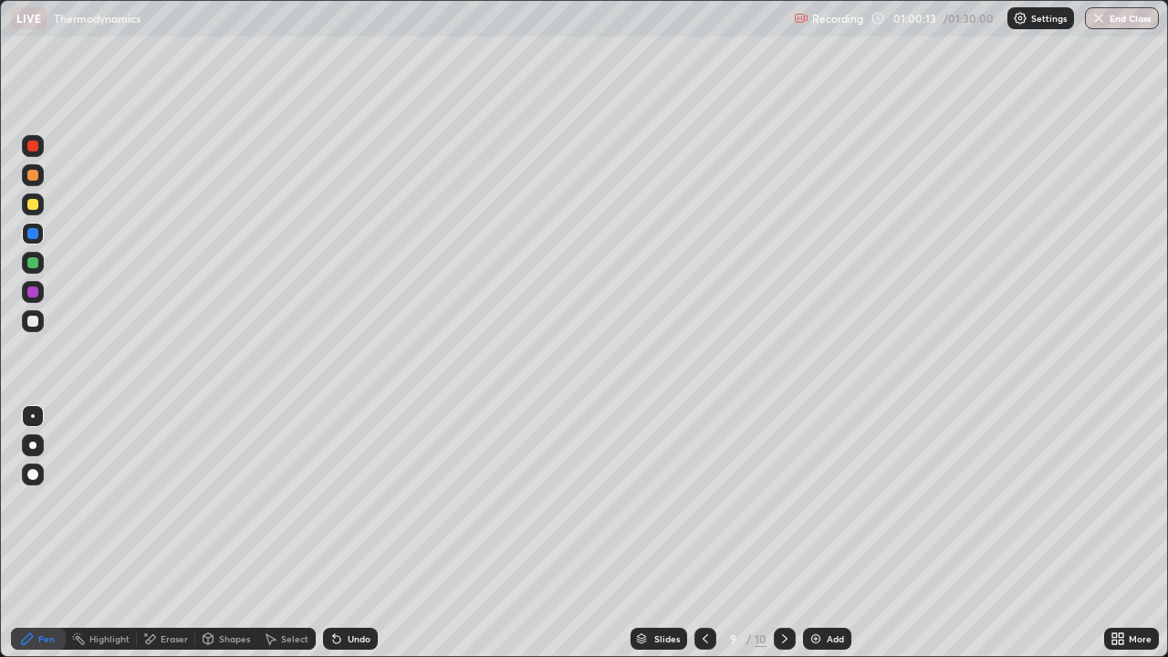
click at [333, 533] on icon at bounding box center [336, 639] width 7 height 7
click at [336, 533] on icon at bounding box center [336, 639] width 7 height 7
click at [335, 533] on icon at bounding box center [336, 639] width 7 height 7
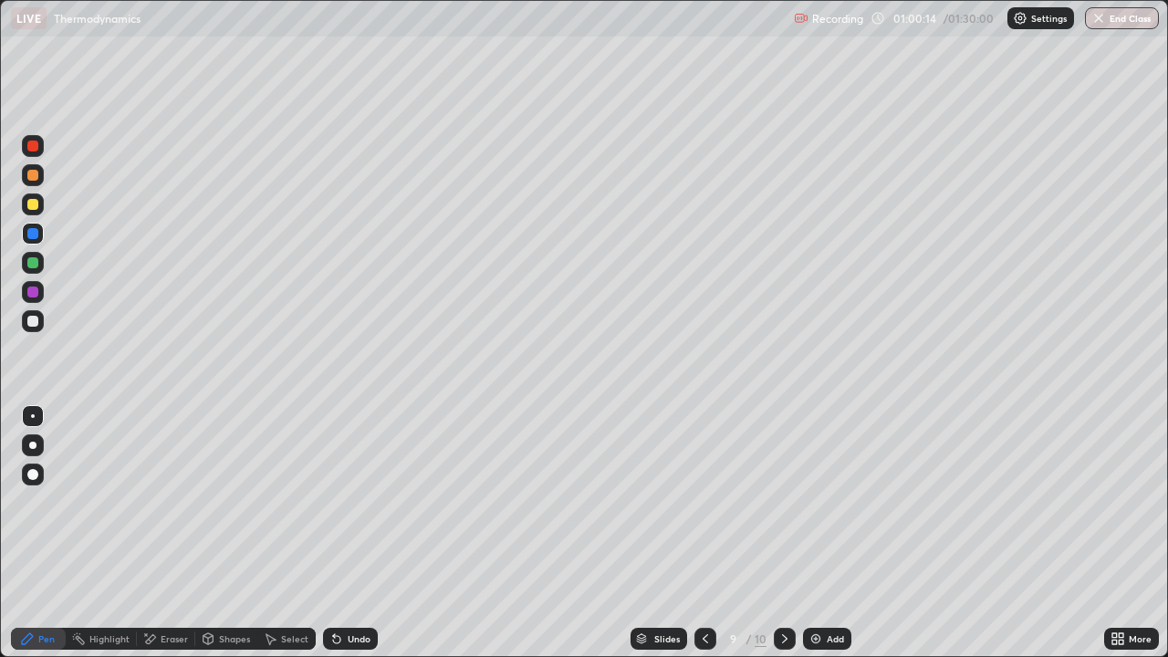
click at [335, 533] on icon at bounding box center [336, 639] width 7 height 7
click at [336, 533] on icon at bounding box center [336, 639] width 7 height 7
click at [335, 533] on icon at bounding box center [336, 639] width 7 height 7
click at [333, 533] on icon at bounding box center [334, 635] width 2 height 2
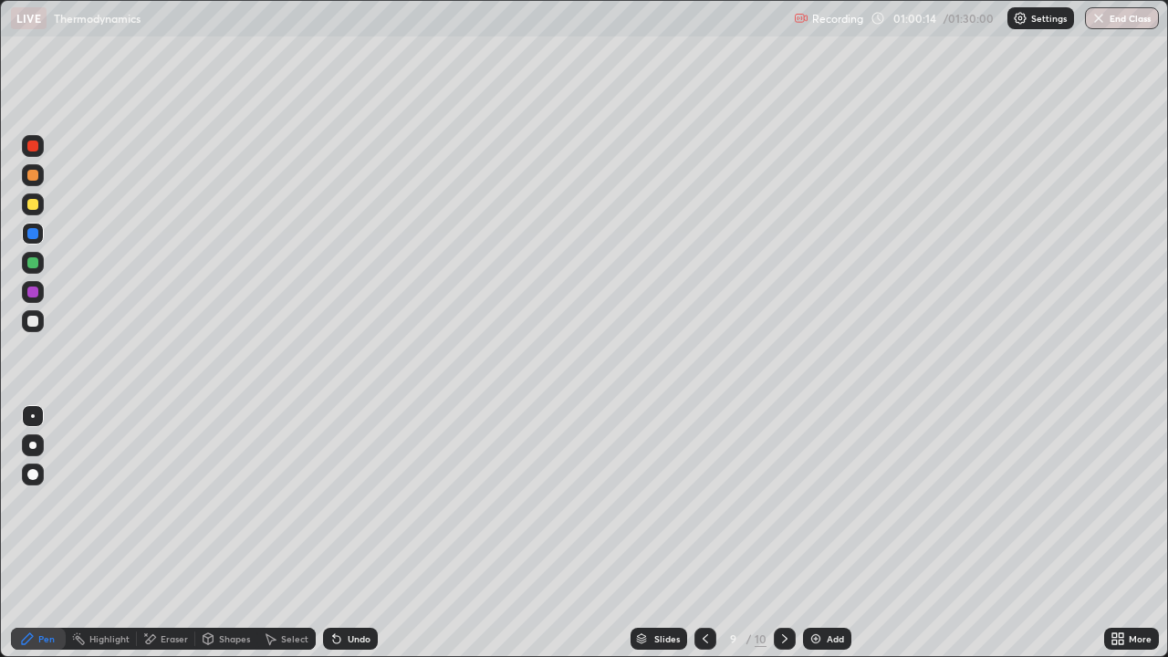
click at [333, 533] on icon at bounding box center [334, 635] width 2 height 2
click at [340, 533] on div "Undo" at bounding box center [350, 639] width 55 height 22
click at [341, 533] on icon at bounding box center [336, 638] width 15 height 15
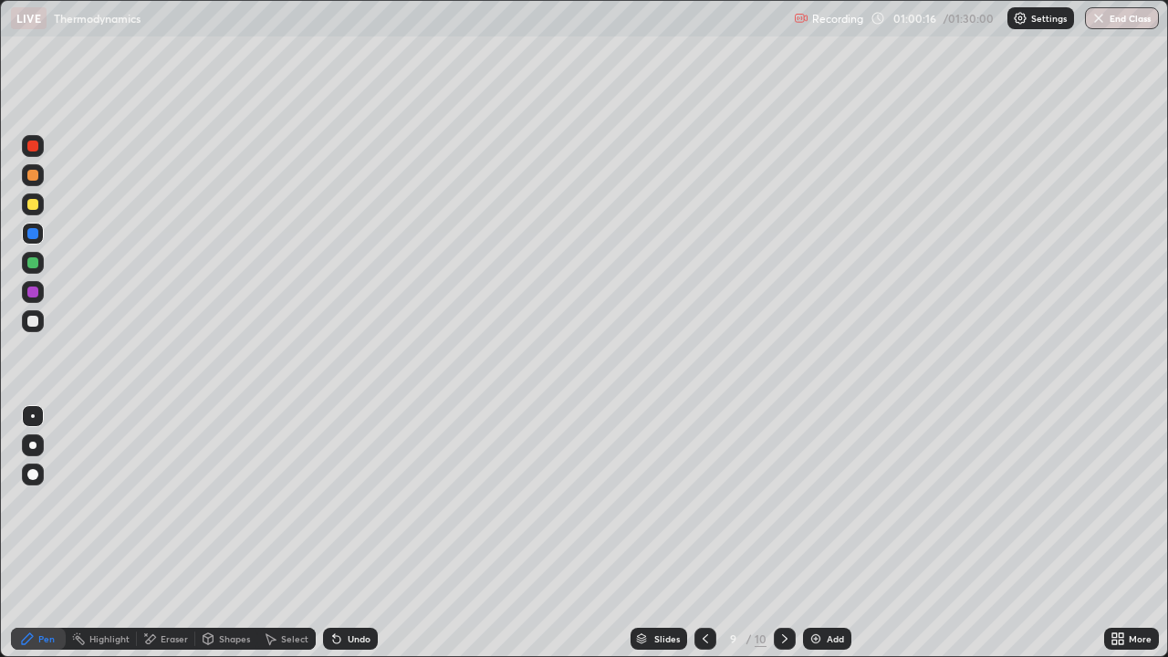
click at [333, 533] on icon at bounding box center [334, 635] width 2 height 2
click at [335, 533] on div "Undo" at bounding box center [350, 639] width 55 height 22
click at [31, 209] on div at bounding box center [32, 204] width 11 height 11
click at [29, 232] on div at bounding box center [32, 233] width 11 height 11
click at [32, 200] on div at bounding box center [32, 204] width 11 height 11
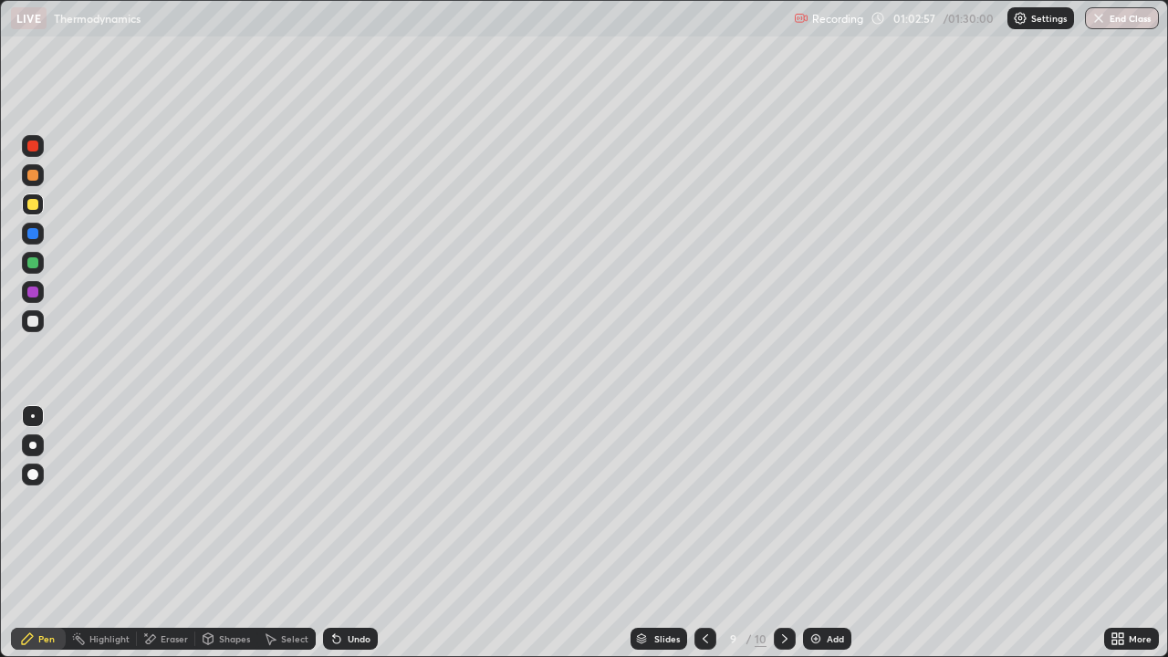
click at [33, 149] on div at bounding box center [32, 146] width 11 height 11
click at [31, 290] on div at bounding box center [32, 291] width 11 height 11
click at [333, 533] on icon at bounding box center [334, 635] width 2 height 2
click at [31, 319] on div at bounding box center [32, 321] width 11 height 11
click at [812, 533] on img at bounding box center [815, 638] width 15 height 15
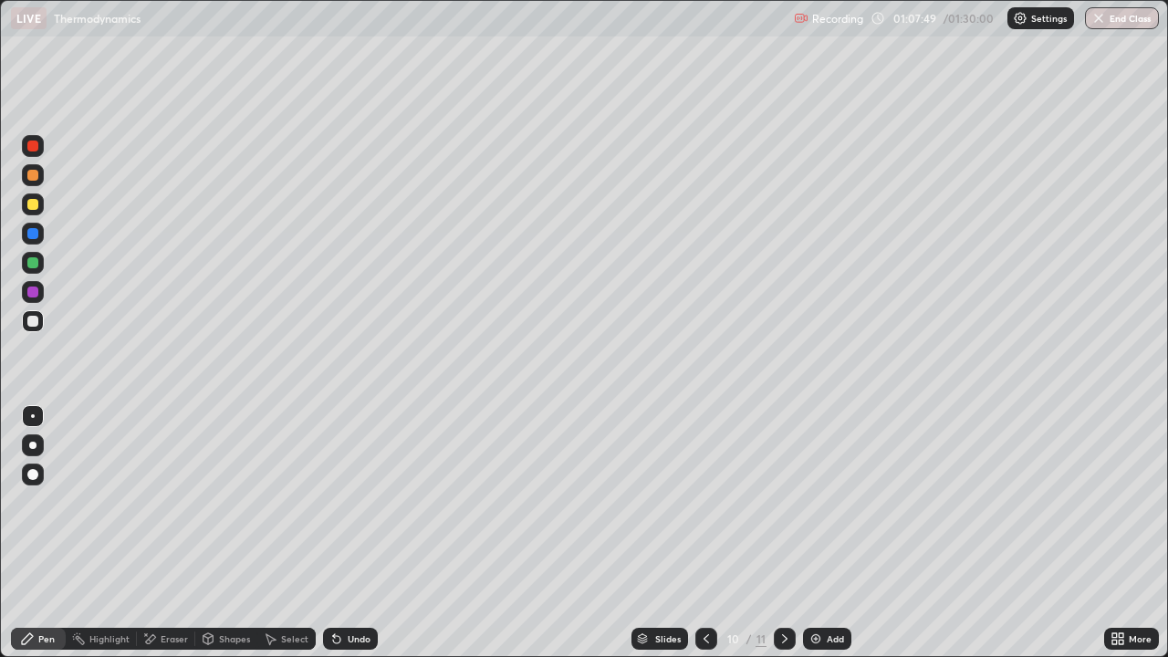
click at [32, 262] on div at bounding box center [32, 262] width 11 height 11
click at [34, 205] on div at bounding box center [32, 204] width 11 height 11
click at [31, 178] on div at bounding box center [32, 175] width 11 height 11
click at [30, 320] on div at bounding box center [32, 321] width 11 height 11
click at [29, 291] on div at bounding box center [32, 291] width 11 height 11
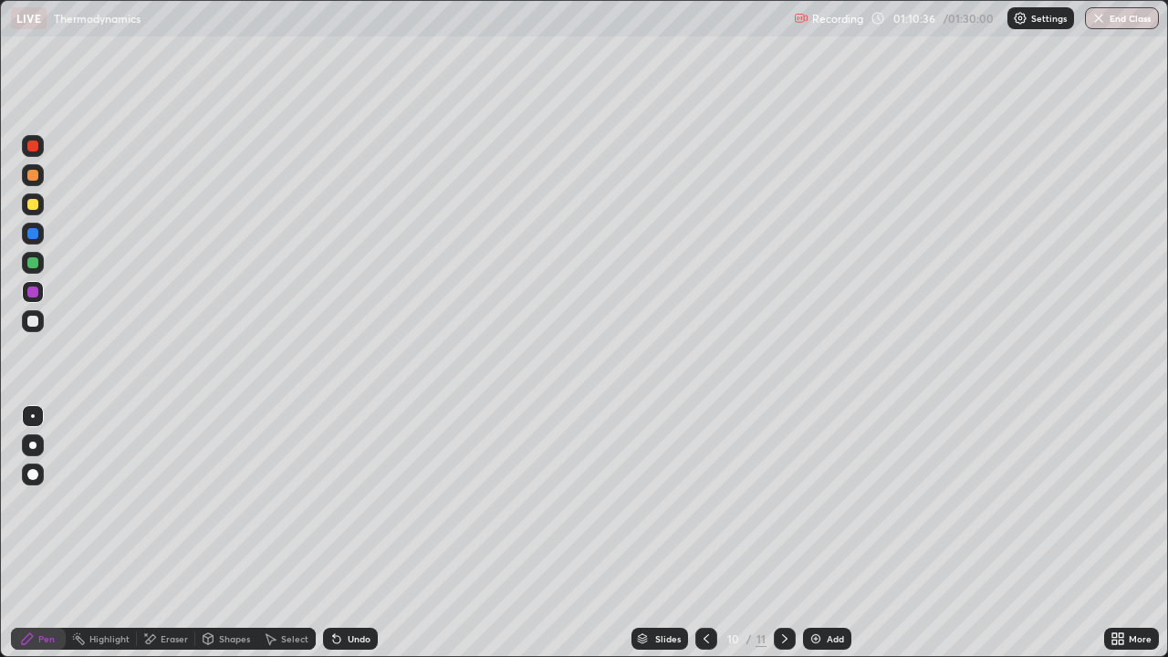
click at [31, 232] on div at bounding box center [32, 233] width 11 height 11
click at [31, 322] on div at bounding box center [32, 321] width 11 height 11
click at [33, 262] on div at bounding box center [32, 262] width 11 height 11
click at [334, 533] on icon at bounding box center [336, 638] width 15 height 15
click at [31, 147] on div at bounding box center [32, 146] width 11 height 11
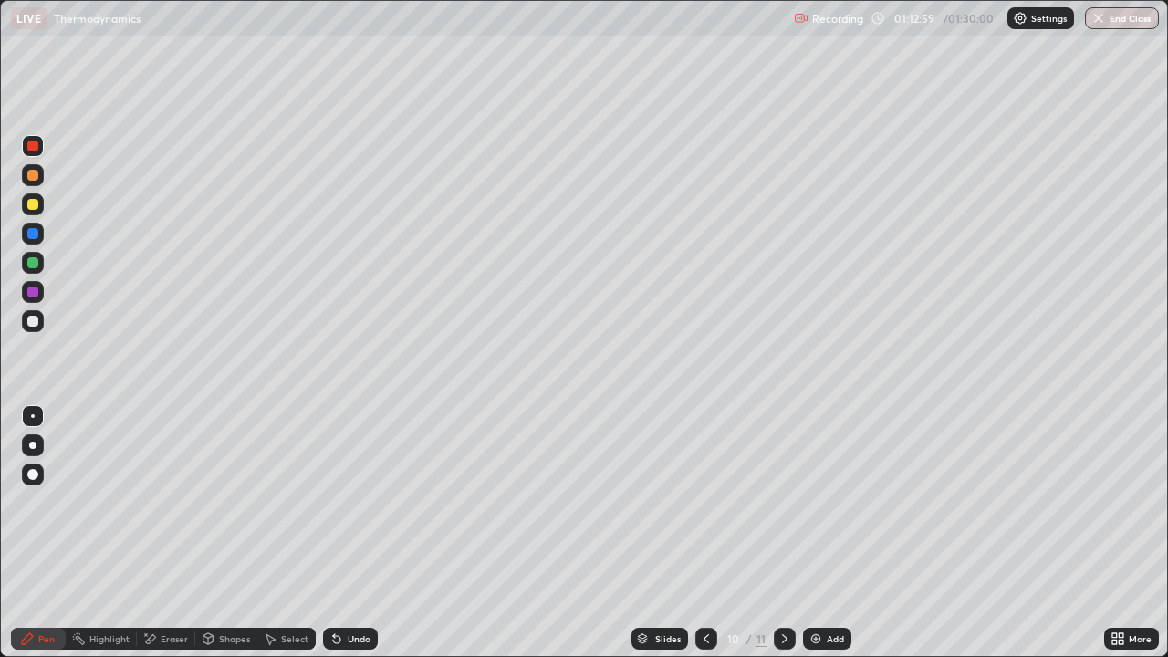
click at [33, 234] on div at bounding box center [32, 233] width 11 height 11
click at [29, 149] on div at bounding box center [32, 146] width 11 height 11
click at [35, 319] on div at bounding box center [32, 321] width 11 height 11
click at [812, 533] on img at bounding box center [815, 638] width 15 height 15
click at [34, 207] on div at bounding box center [32, 204] width 11 height 11
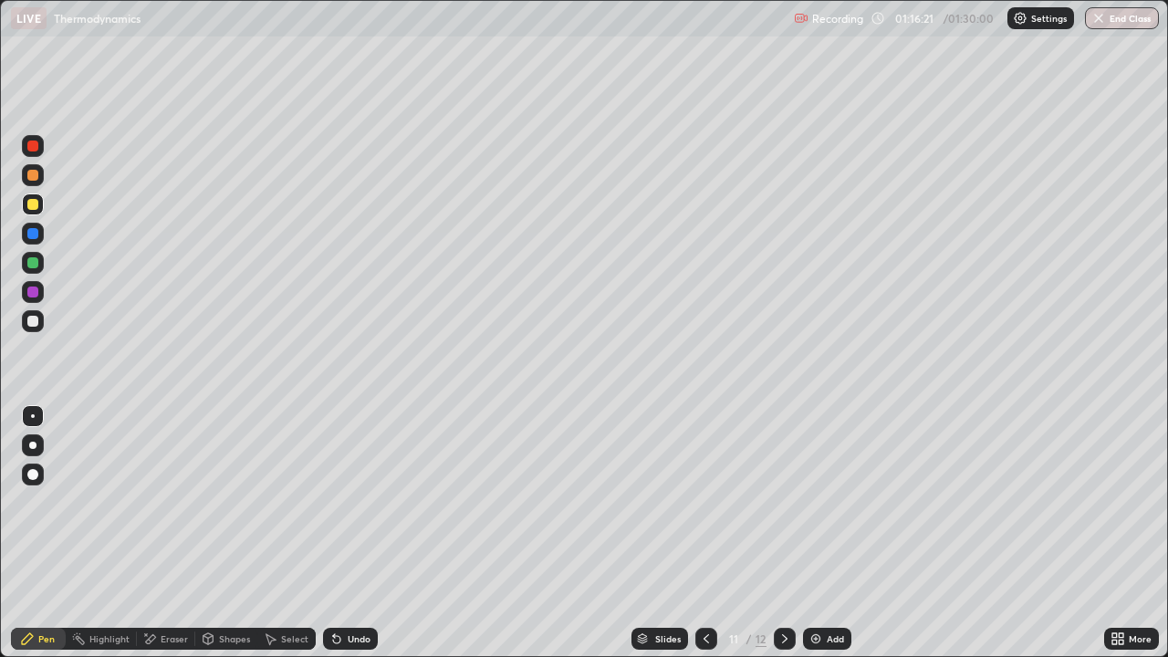
click at [31, 294] on div at bounding box center [32, 291] width 11 height 11
click at [30, 264] on div at bounding box center [32, 262] width 11 height 11
click at [333, 533] on icon at bounding box center [336, 639] width 7 height 7
click at [334, 533] on icon at bounding box center [336, 639] width 7 height 7
click at [333, 533] on icon at bounding box center [336, 638] width 15 height 15
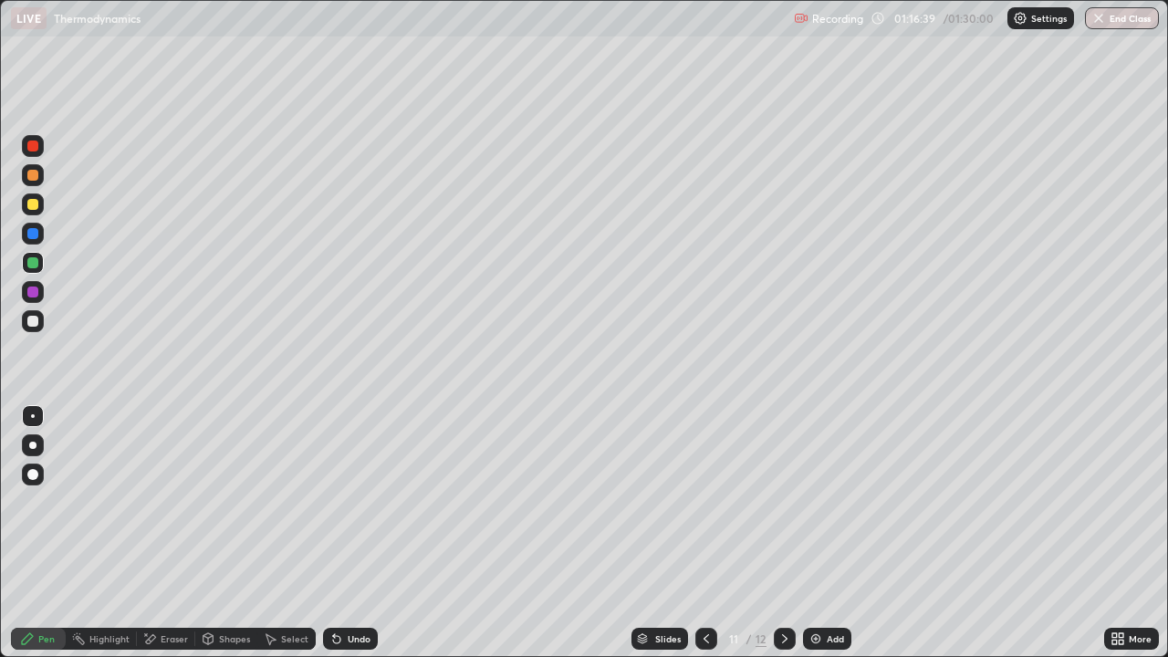
click at [333, 533] on icon at bounding box center [334, 635] width 2 height 2
click at [334, 533] on icon at bounding box center [336, 639] width 7 height 7
click at [30, 318] on div at bounding box center [32, 321] width 11 height 11
click at [31, 207] on div at bounding box center [32, 204] width 11 height 11
click at [32, 149] on div at bounding box center [32, 146] width 11 height 11
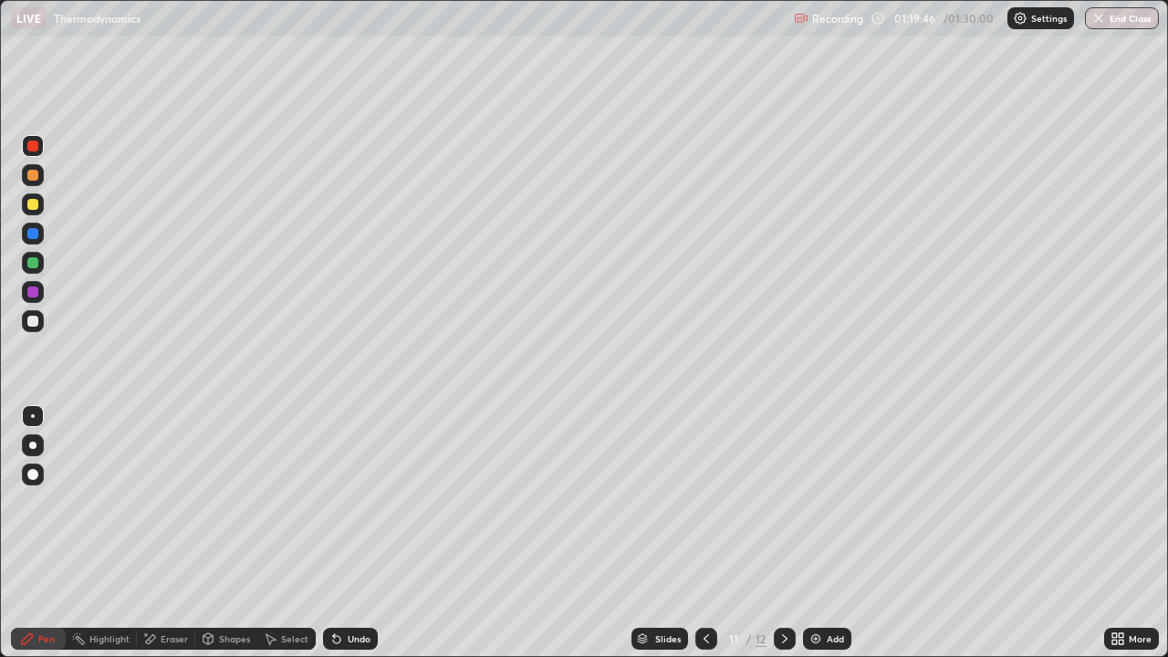
click at [815, 533] on img at bounding box center [815, 638] width 15 height 15
click at [32, 326] on div at bounding box center [32, 321] width 11 height 11
click at [36, 238] on div at bounding box center [33, 234] width 22 height 22
click at [28, 204] on div at bounding box center [32, 204] width 11 height 11
click at [704, 533] on icon at bounding box center [706, 638] width 15 height 15
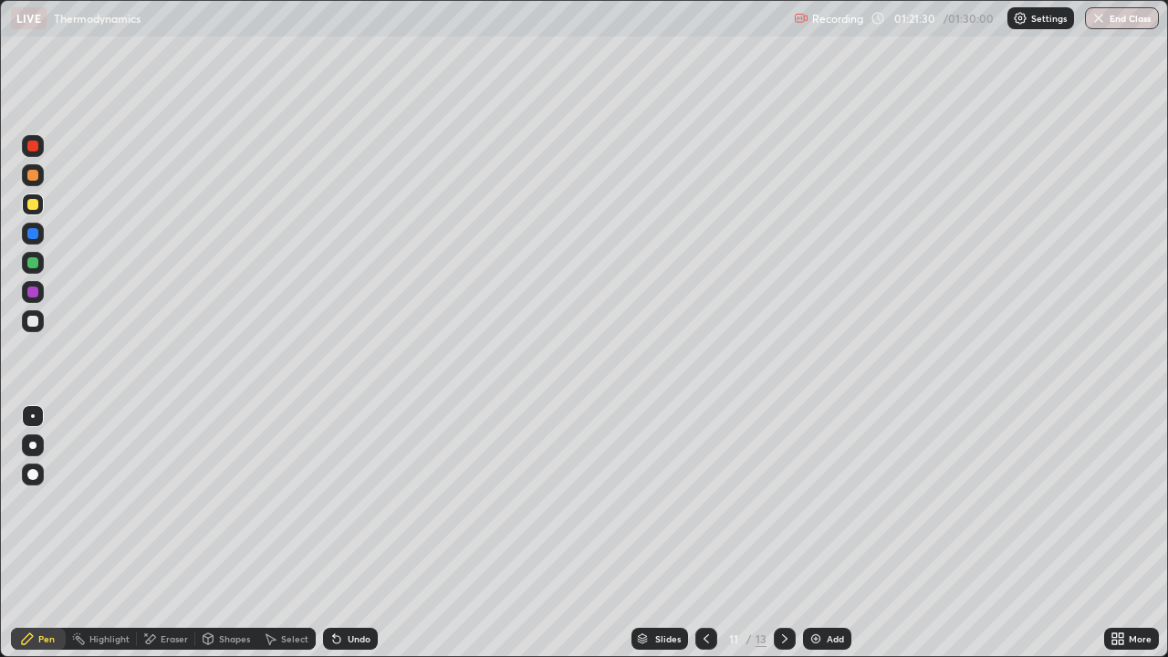
click at [782, 533] on icon at bounding box center [784, 638] width 15 height 15
click at [30, 320] on div at bounding box center [32, 321] width 11 height 11
click at [33, 147] on div at bounding box center [32, 146] width 11 height 11
click at [31, 292] on div at bounding box center [32, 291] width 11 height 11
click at [818, 533] on img at bounding box center [815, 638] width 15 height 15
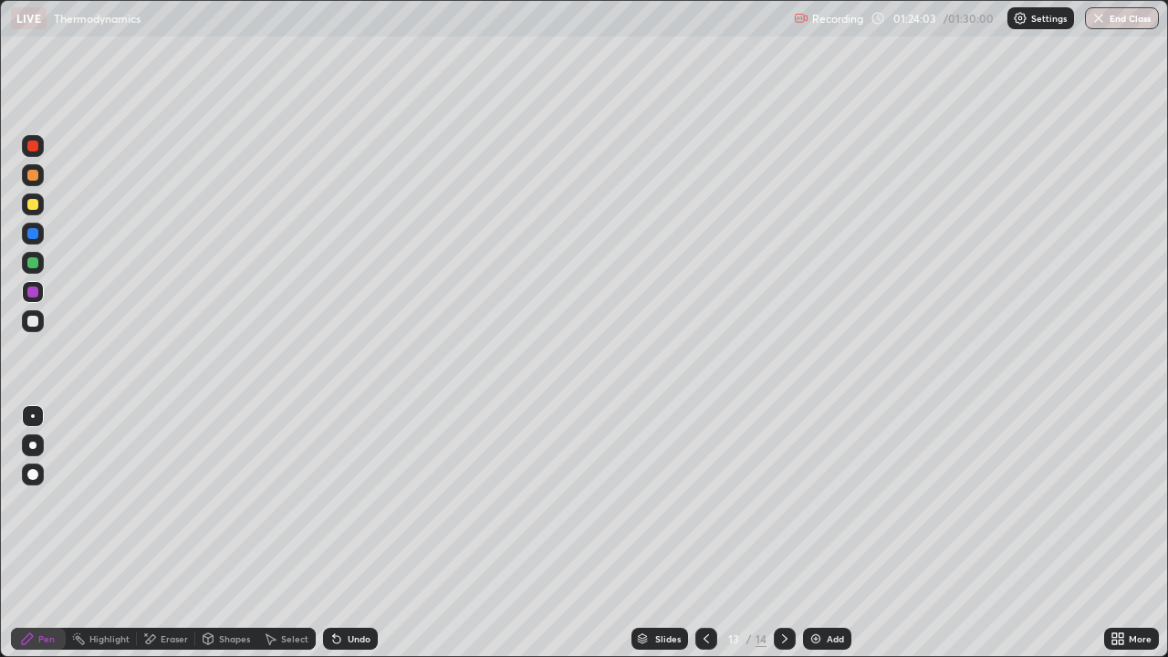
click at [36, 321] on div at bounding box center [32, 321] width 11 height 11
click at [1118, 22] on button "End Class" at bounding box center [1123, 18] width 72 height 22
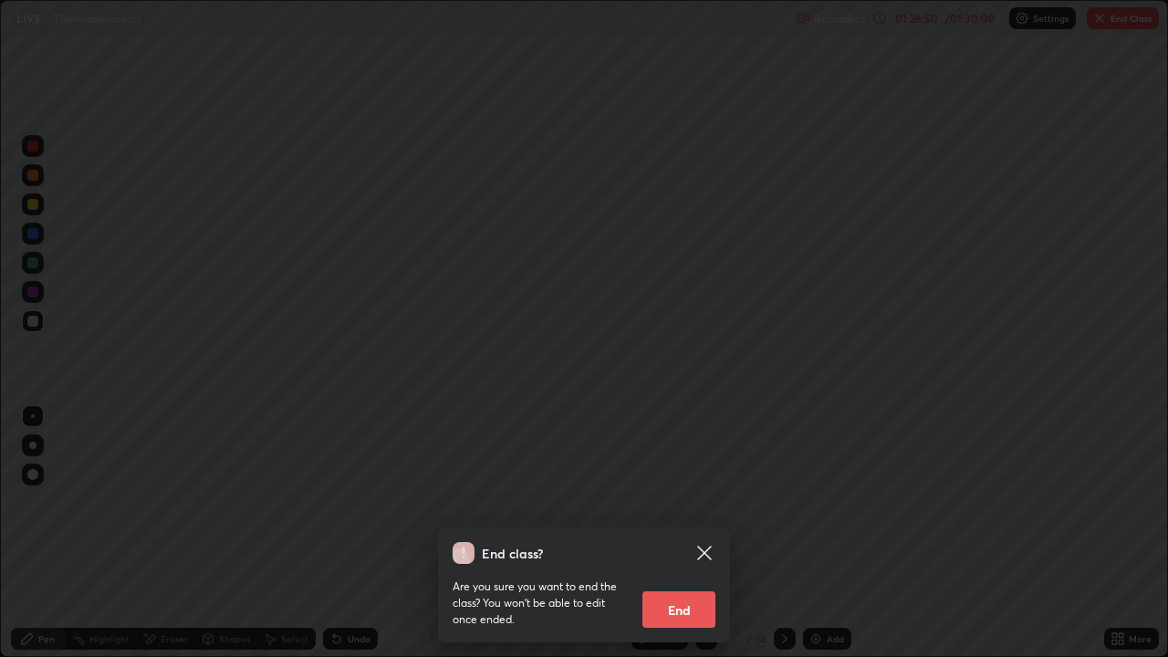
click at [676, 533] on button "End" at bounding box center [678, 609] width 73 height 36
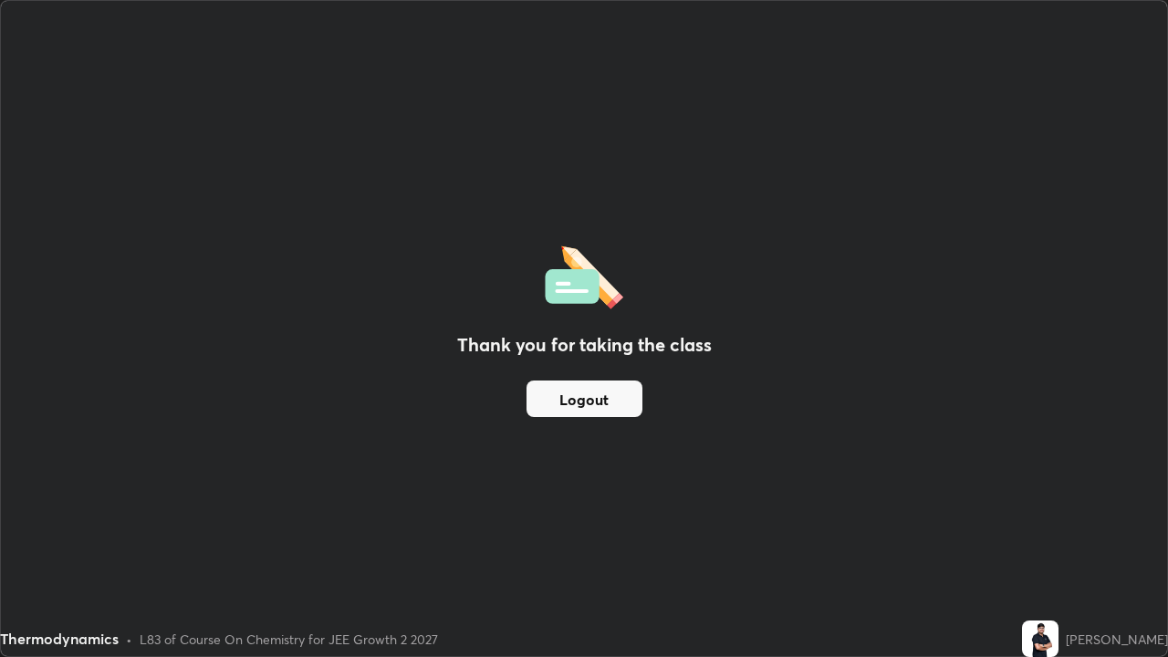
click at [576, 402] on button "Logout" at bounding box center [584, 398] width 116 height 36
